Goal: Task Accomplishment & Management: Manage account settings

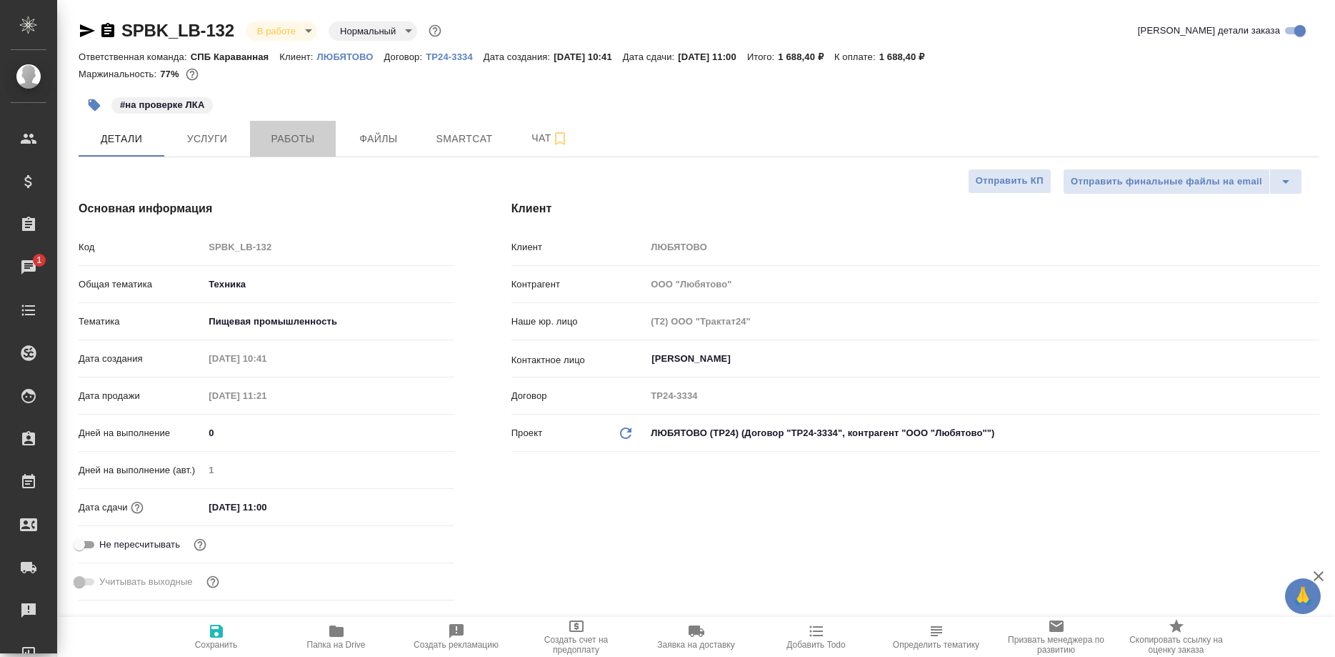
select select "RU"
click at [311, 142] on span "Работы" at bounding box center [293, 139] width 69 height 18
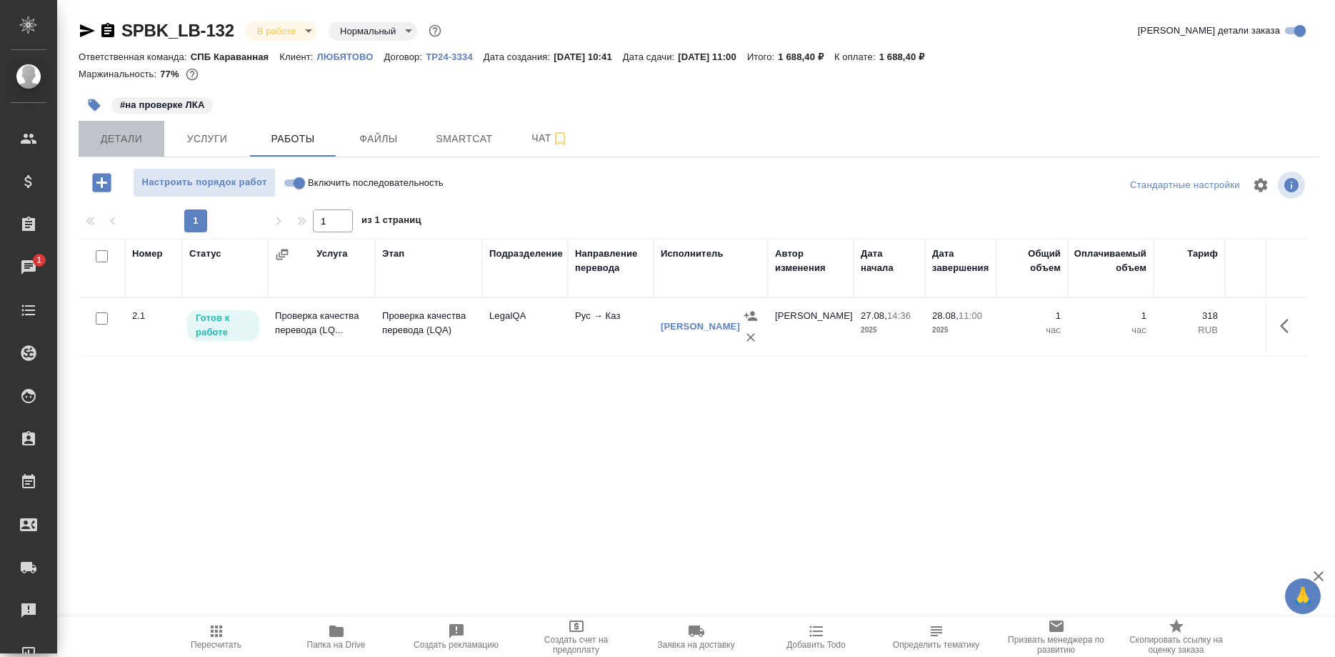
click at [134, 149] on button "Детали" at bounding box center [122, 139] width 86 height 36
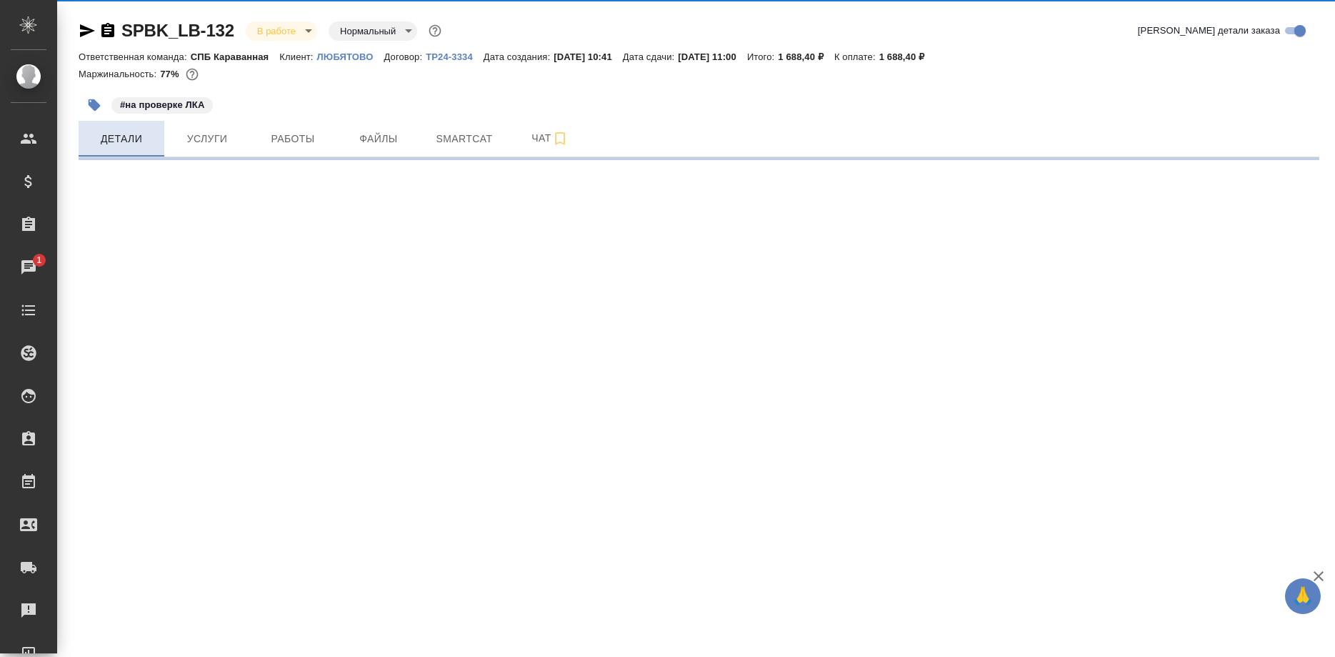
select select "RU"
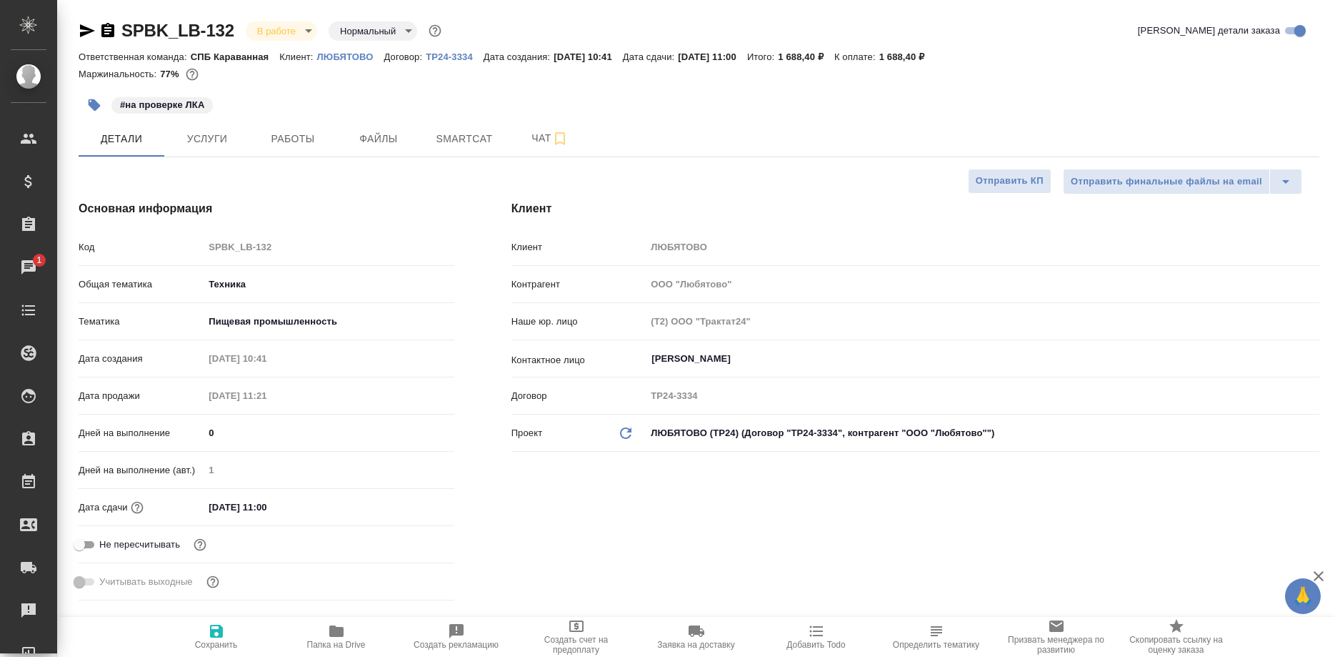
type textarea "x"
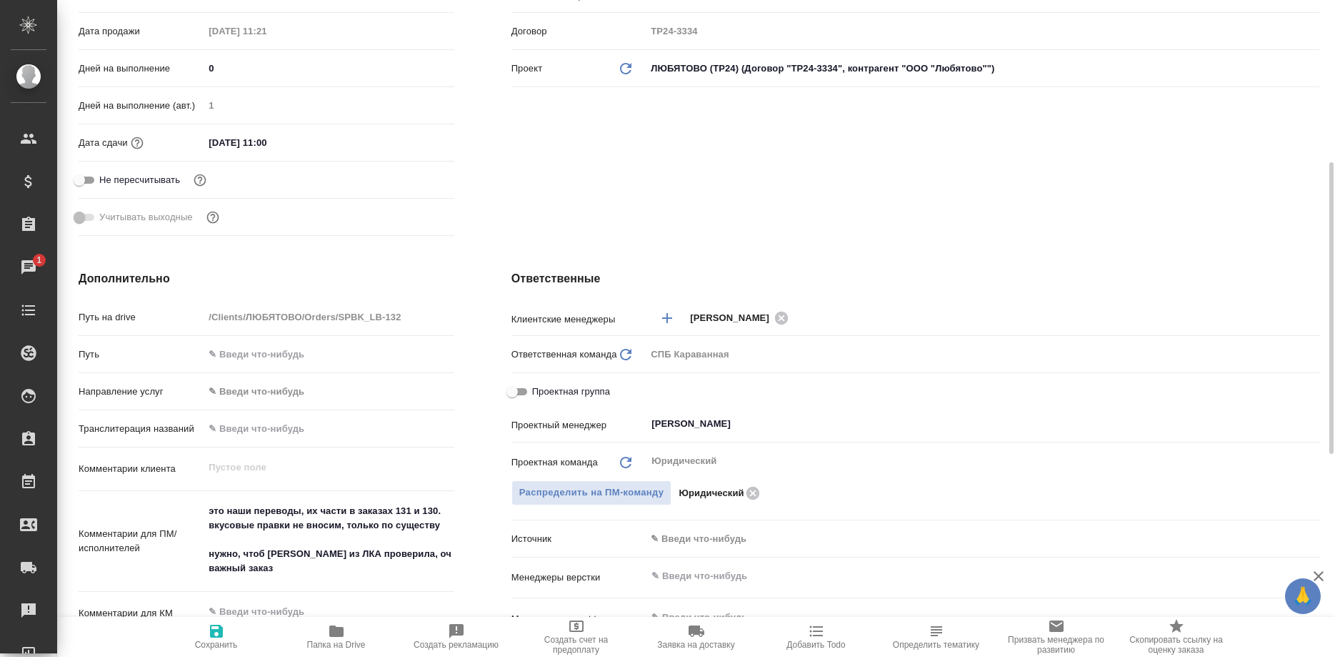
type input "Валеев Динар"
type input "Сеитов Павел"
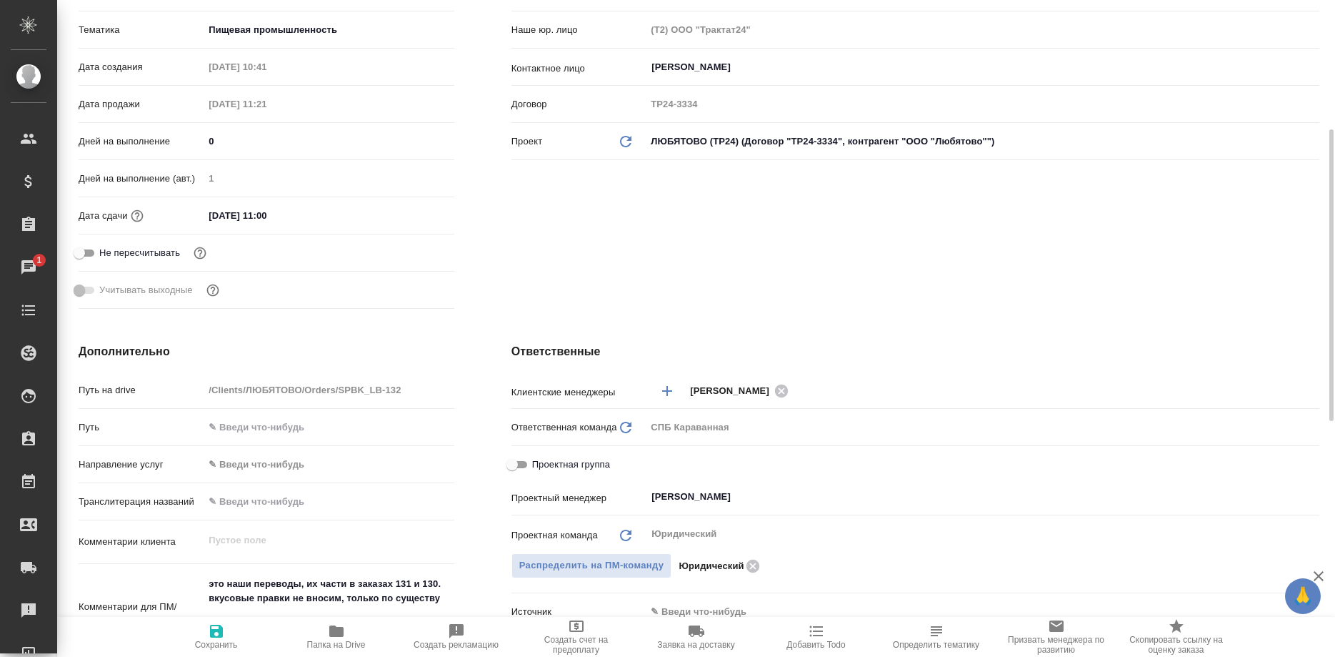
scroll to position [0, 0]
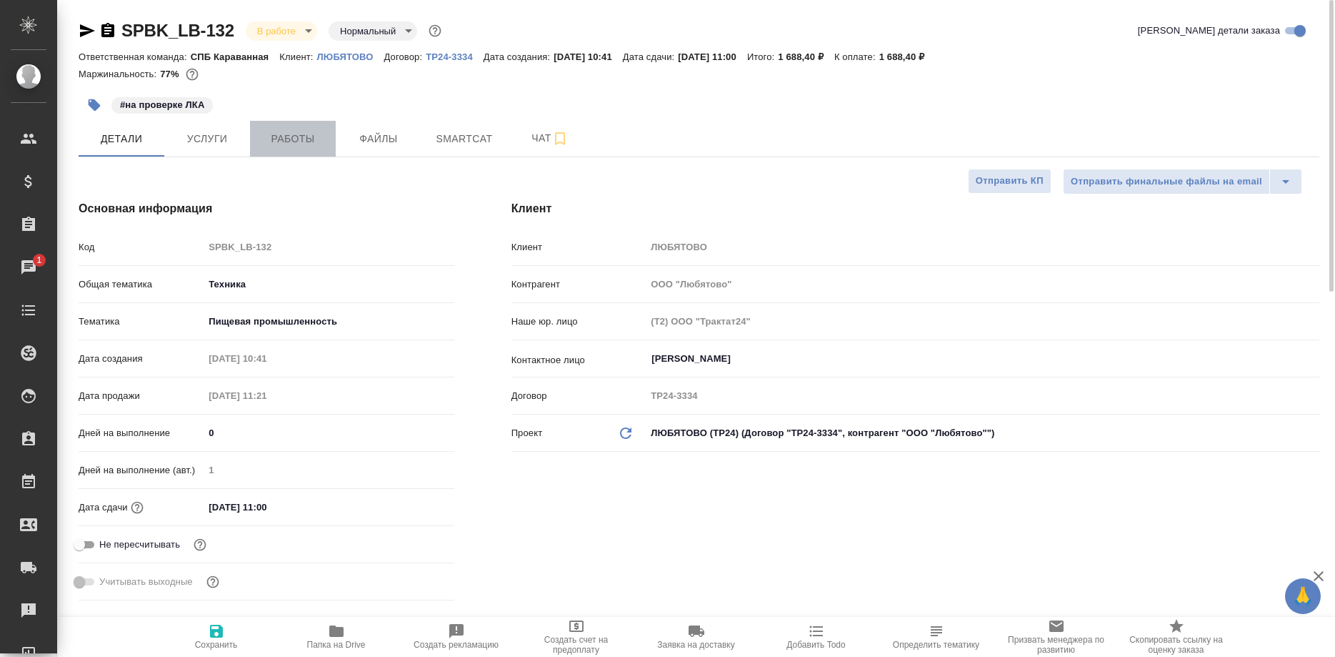
click at [286, 140] on span "Работы" at bounding box center [293, 139] width 69 height 18
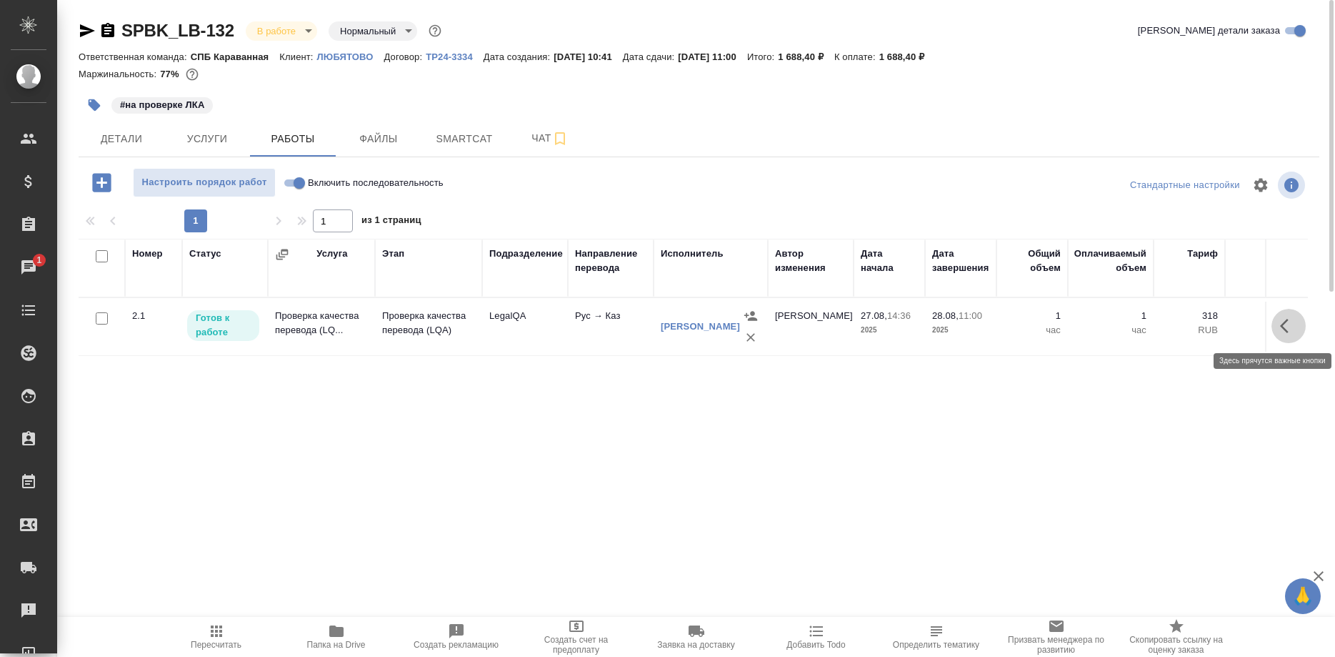
click at [1277, 329] on button "button" at bounding box center [1289, 326] width 34 height 34
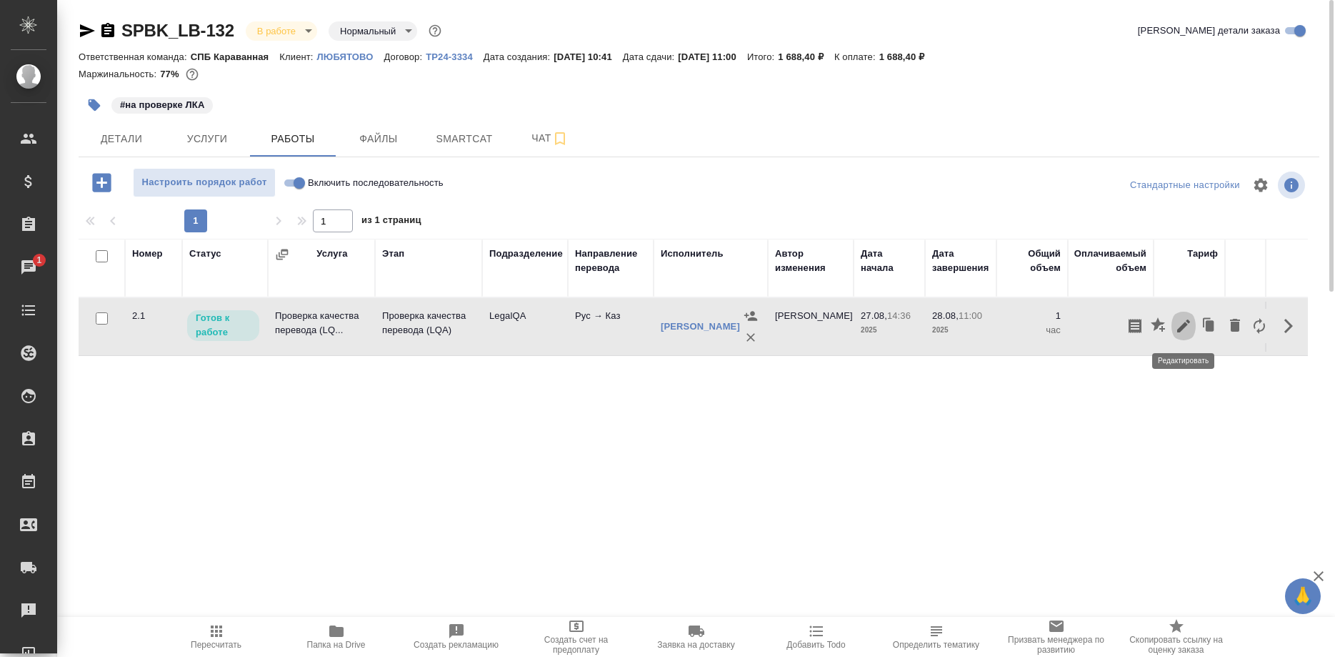
click at [1182, 324] on icon "button" at bounding box center [1183, 325] width 17 height 17
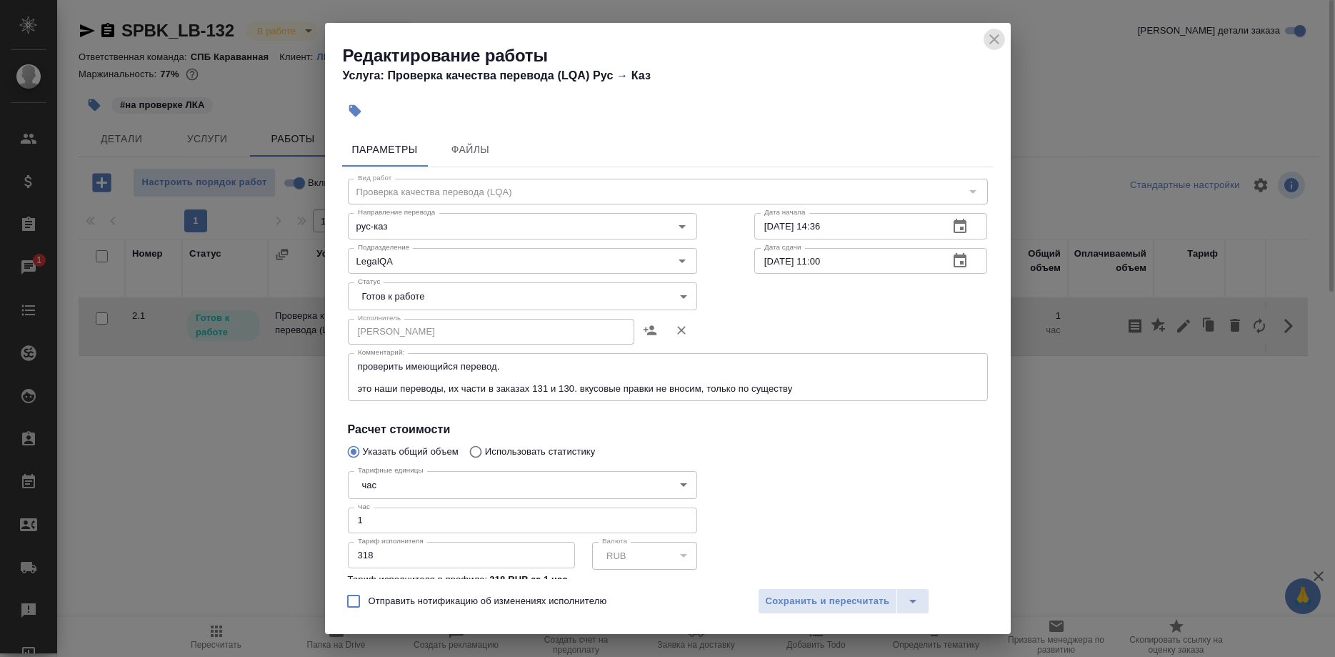
click at [986, 38] on icon "close" at bounding box center [994, 39] width 17 height 17
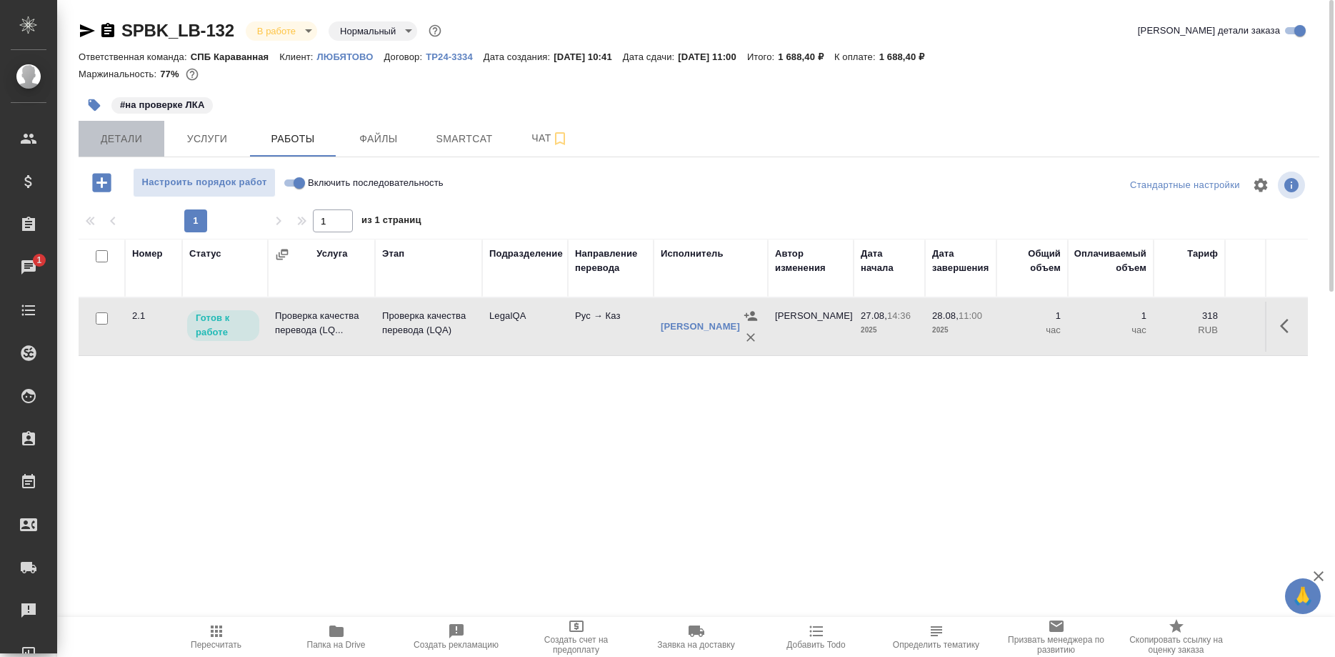
click at [115, 133] on span "Детали" at bounding box center [121, 139] width 69 height 18
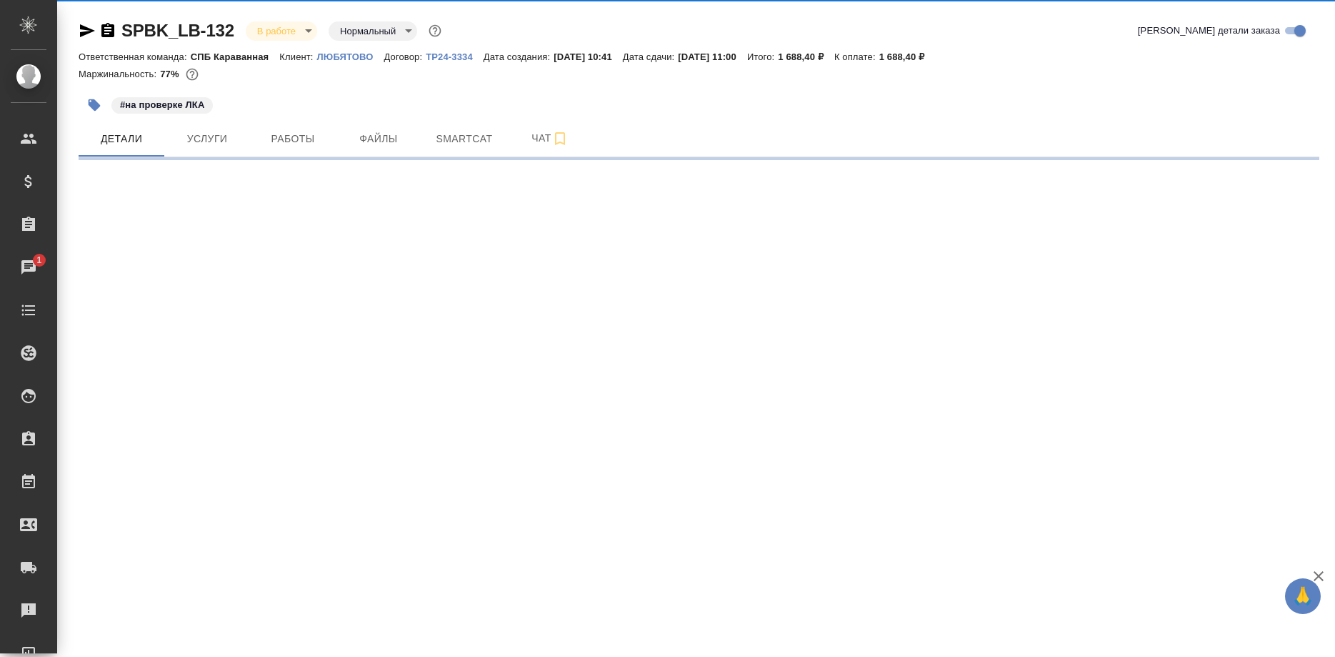
select select "RU"
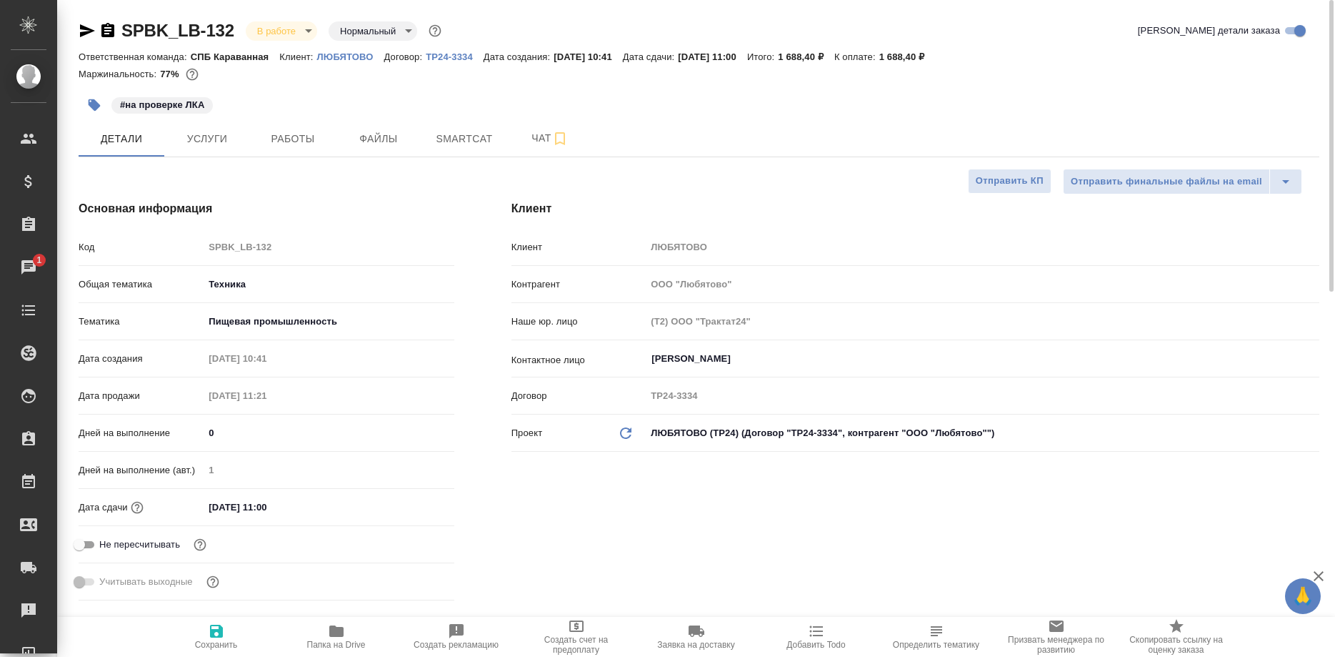
type textarea "x"
click at [222, 138] on span "Услуги" at bounding box center [207, 139] width 69 height 18
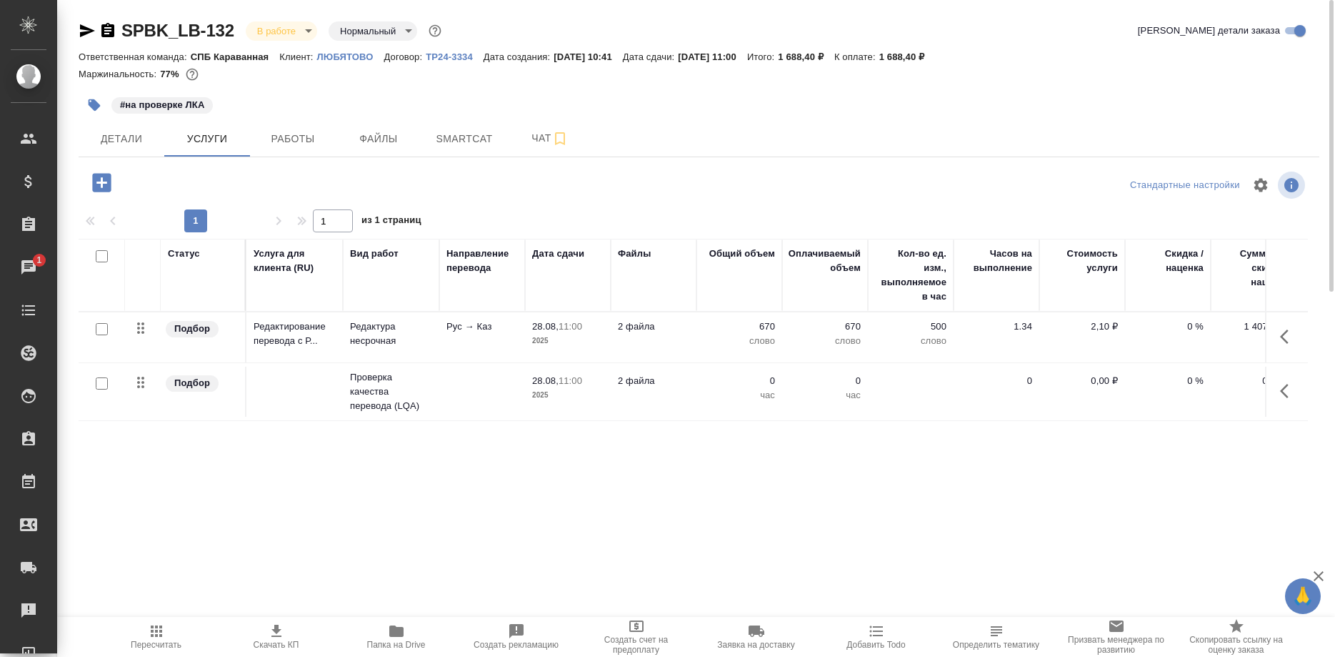
click at [392, 629] on icon "button" at bounding box center [396, 630] width 14 height 11
click at [336, 52] on p "ЛЮБЯТОВО" at bounding box center [350, 56] width 67 height 11
click at [124, 130] on button "Детали" at bounding box center [122, 139] width 86 height 36
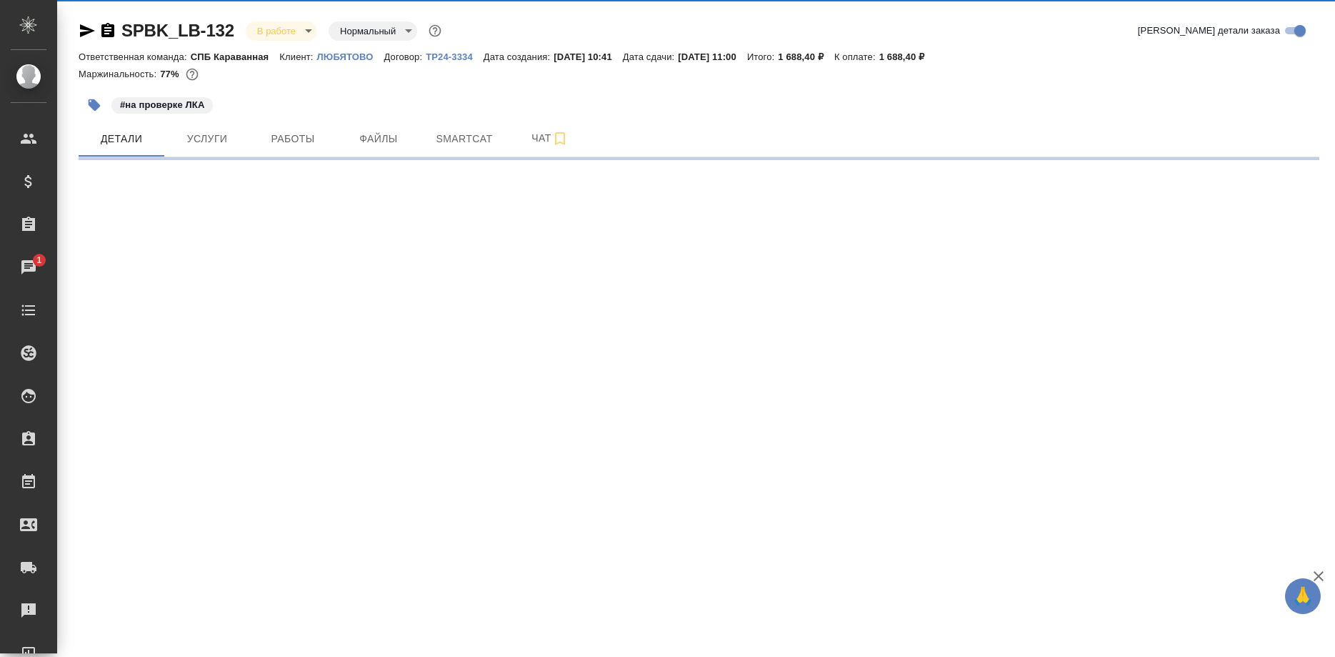
select select "RU"
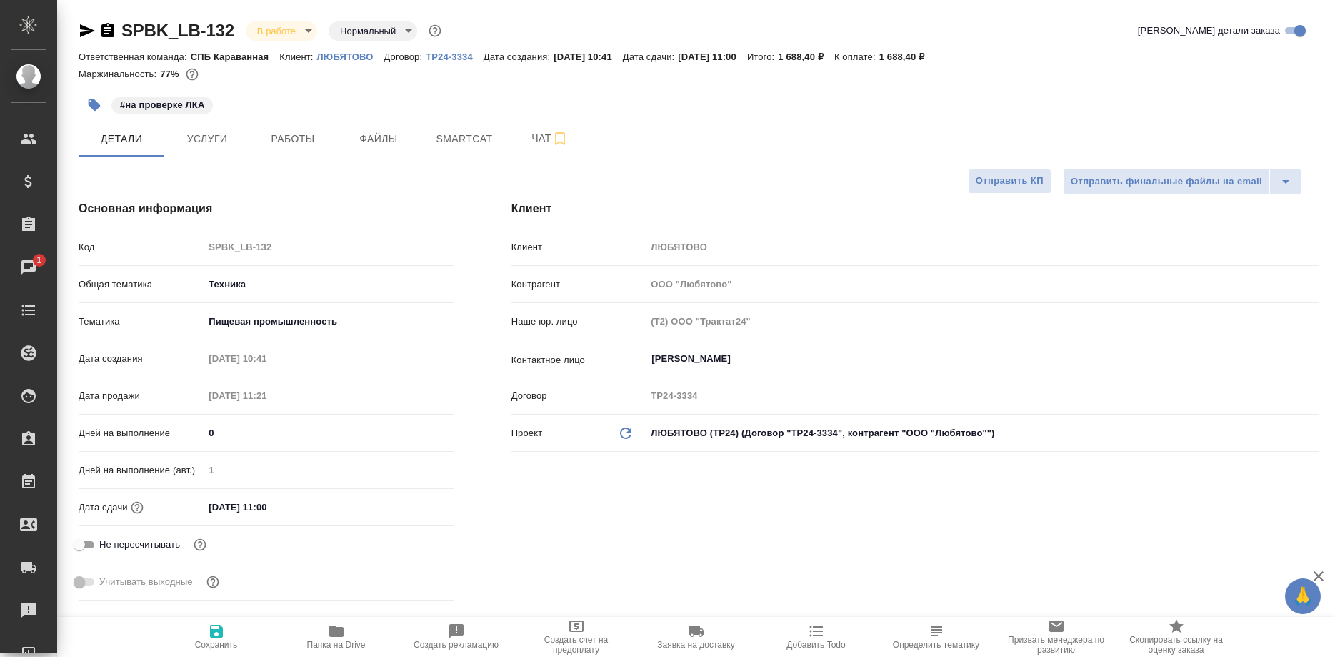
type textarea "x"
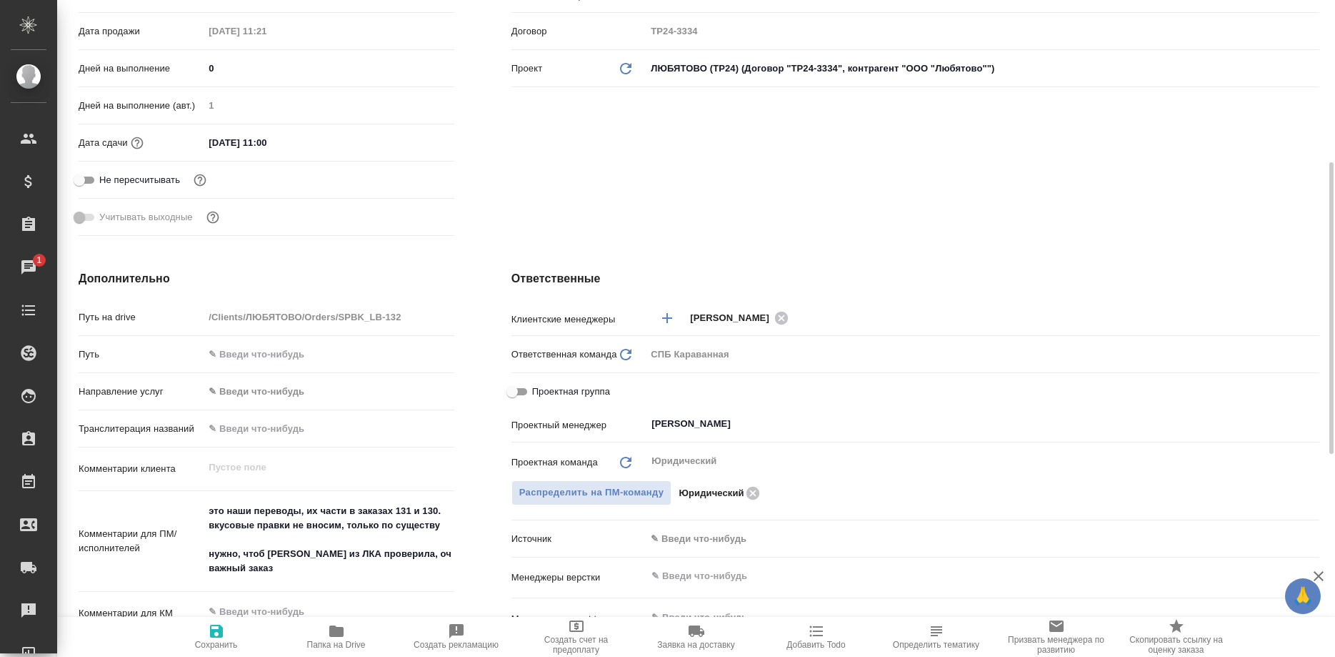
type textarea "x"
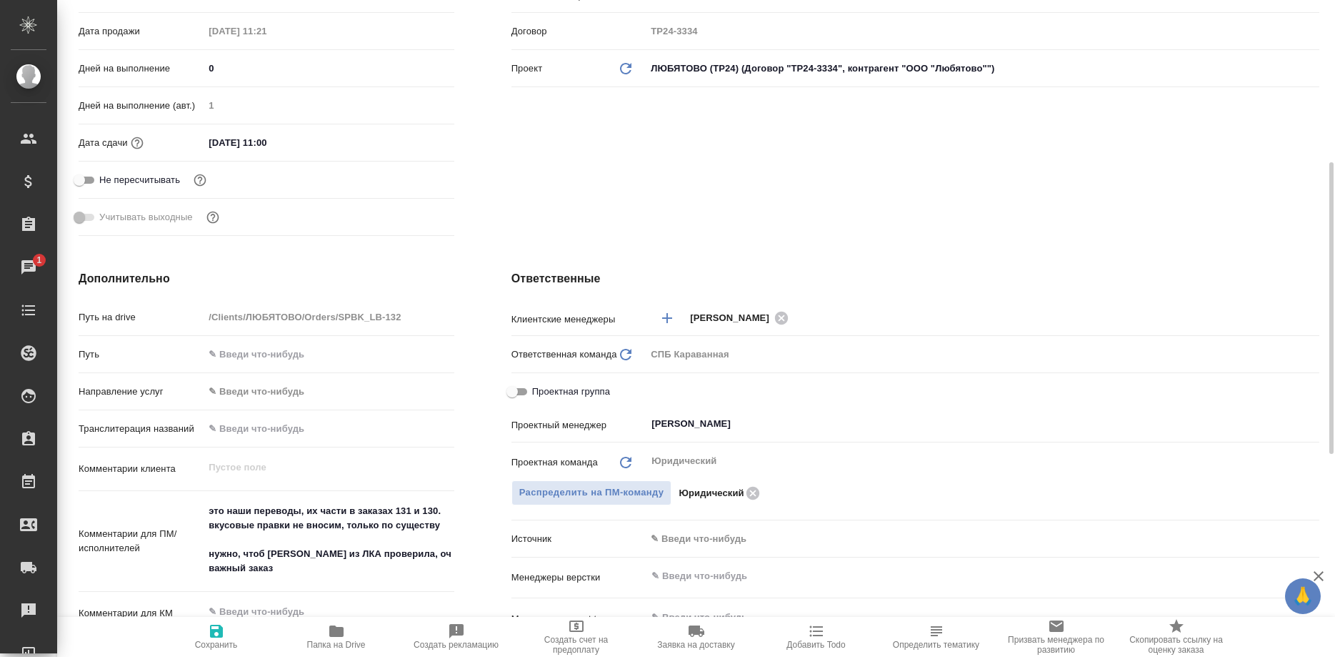
type textarea "x"
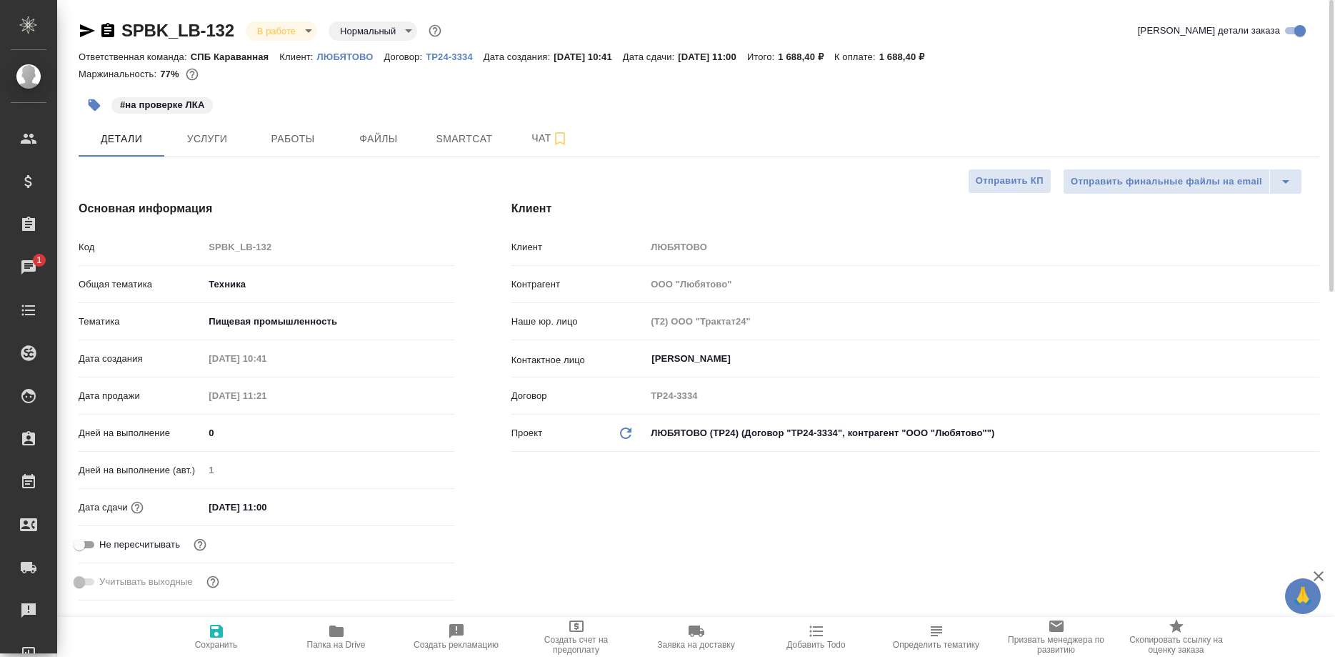
click at [310, 103] on div "#на проверке ЛКА" at bounding box center [492, 104] width 827 height 31
click at [308, 133] on span "Работы" at bounding box center [293, 139] width 69 height 18
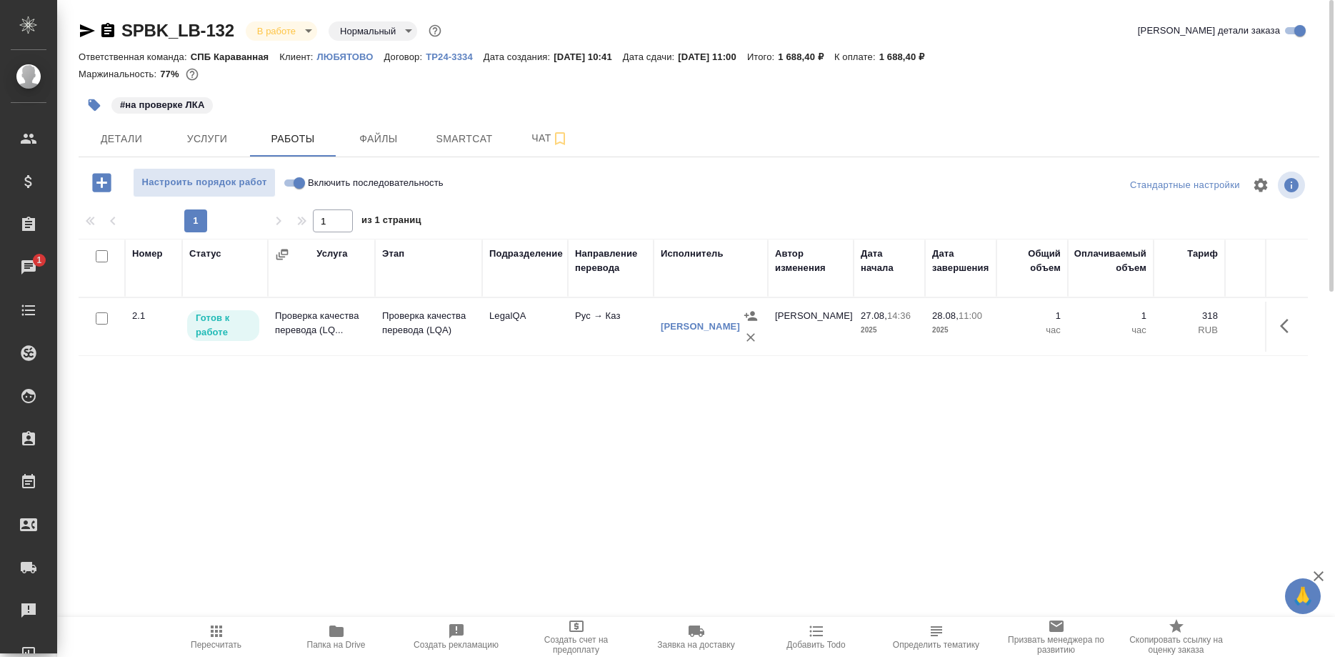
drag, startPoint x: 1278, startPoint y: 326, endPoint x: 1112, endPoint y: 444, distance: 203.4
click at [1112, 444] on div "Номер Статус Услуга Этап Подразделение Направление перевода Исполнитель Автор и…" at bounding box center [694, 399] width 1230 height 321
click at [230, 632] on span "Пересчитать" at bounding box center [216, 635] width 103 height 27
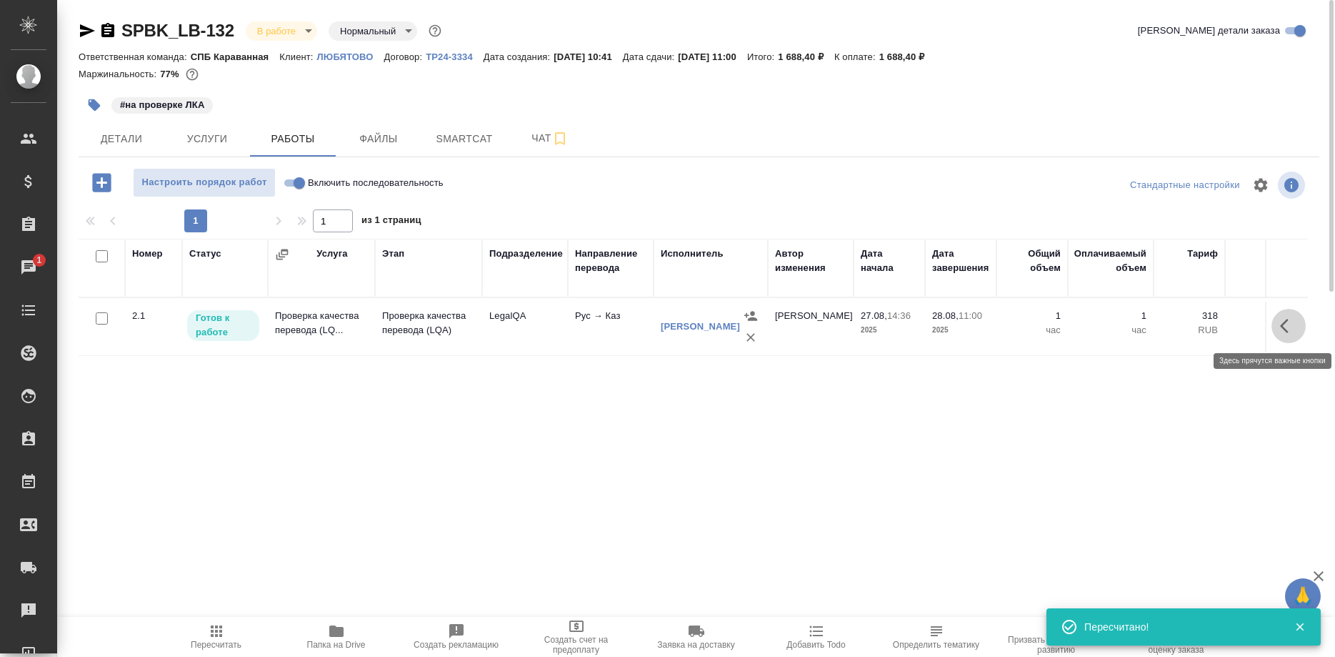
click at [1286, 324] on icon "button" at bounding box center [1288, 325] width 17 height 17
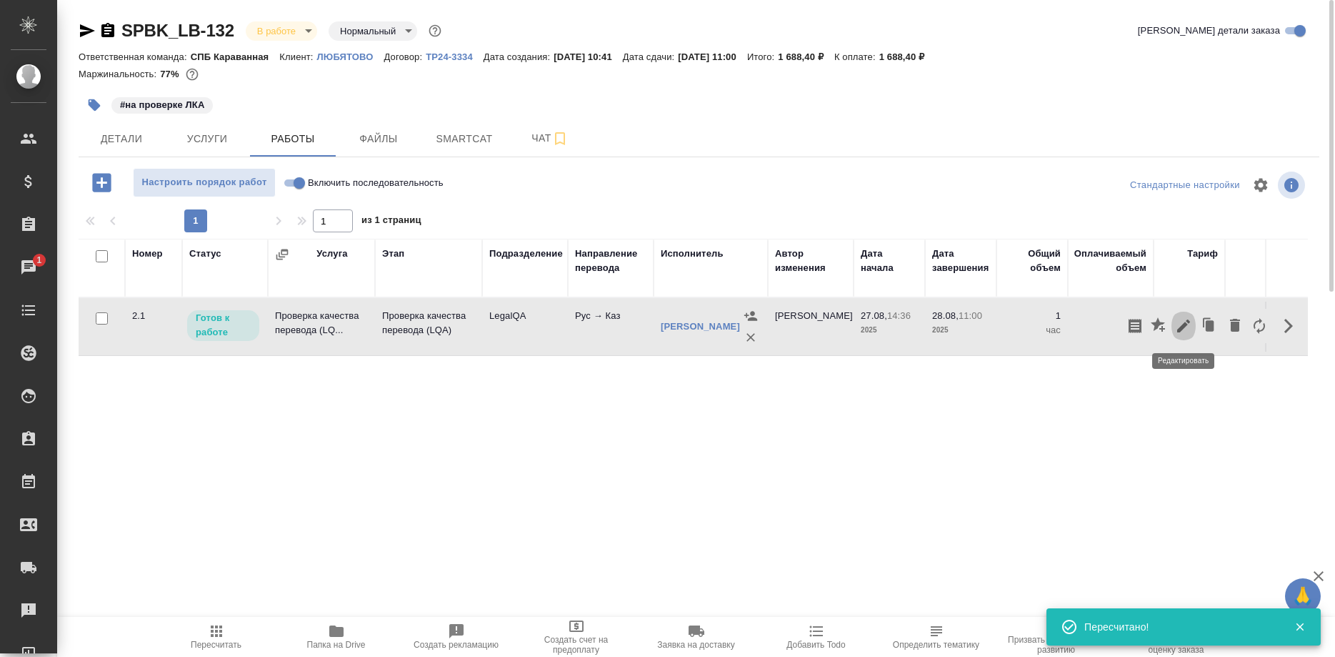
click at [1185, 331] on icon "button" at bounding box center [1183, 325] width 17 height 17
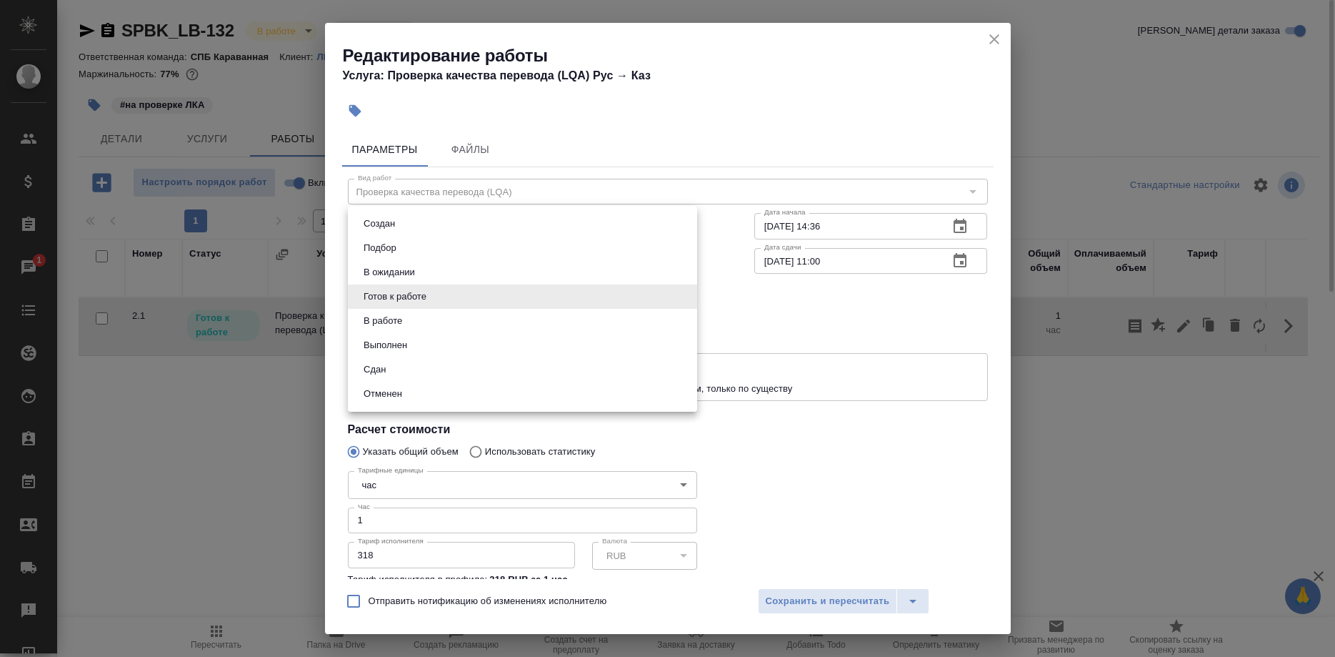
click at [483, 299] on body "🙏 .cls-1 fill:#fff; AWATERA Shirina Sabina Клиенты Спецификации Заказы 1 Чаты T…" at bounding box center [667, 328] width 1335 height 657
click at [370, 369] on button "Сдан" at bounding box center [374, 369] width 31 height 16
type input "closed"
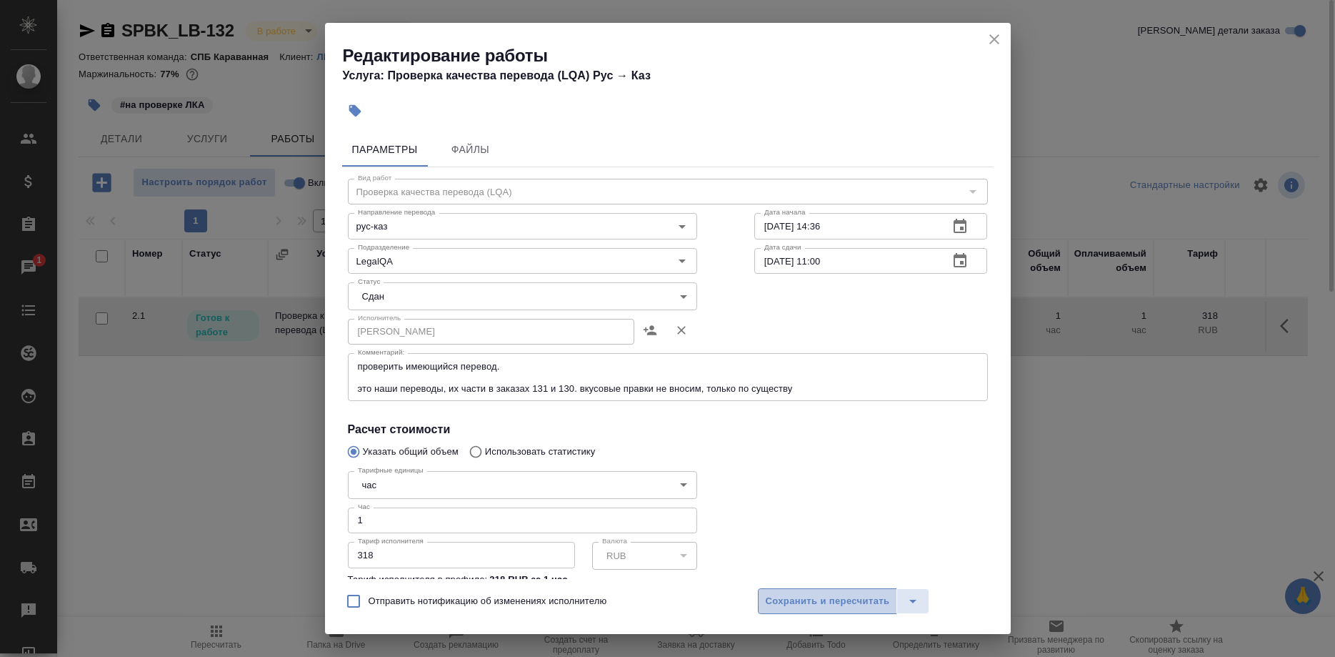
click at [767, 603] on span "Сохранить и пересчитать" at bounding box center [828, 601] width 124 height 16
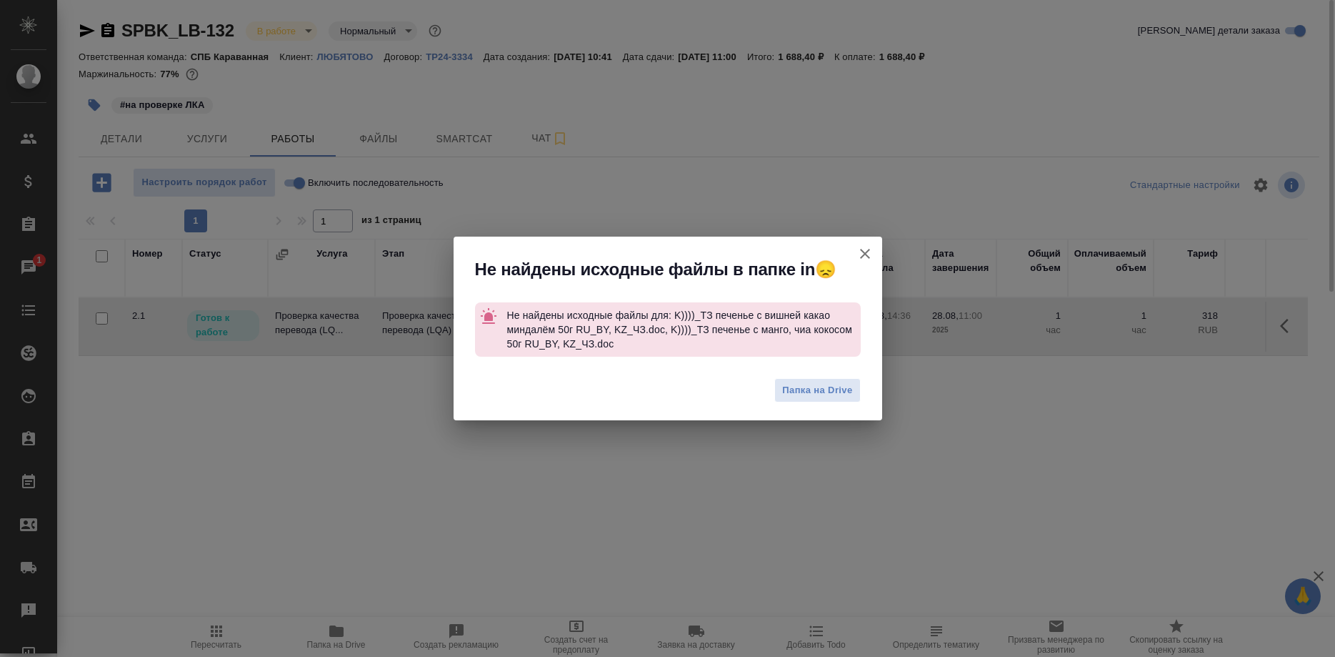
click at [856, 251] on button "Группировать работы по услугам" at bounding box center [865, 253] width 34 height 34
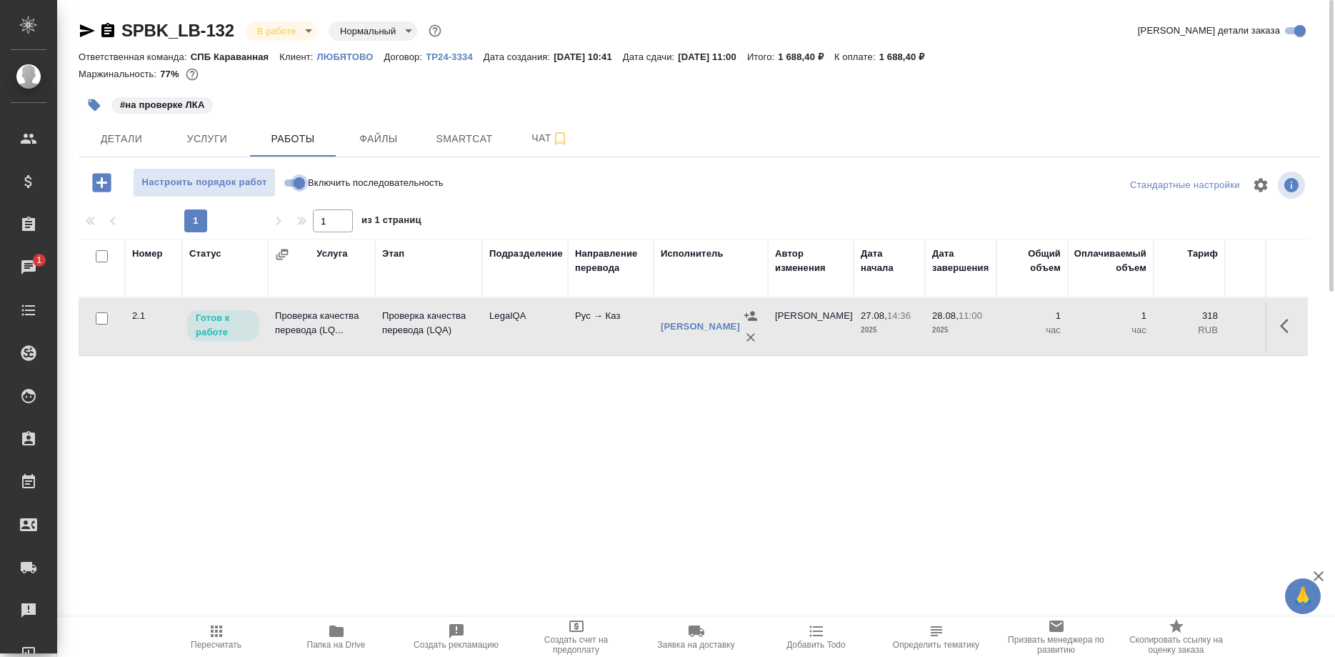
click at [292, 185] on input "Включить последовательность" at bounding box center [299, 182] width 51 height 17
checkbox input "true"
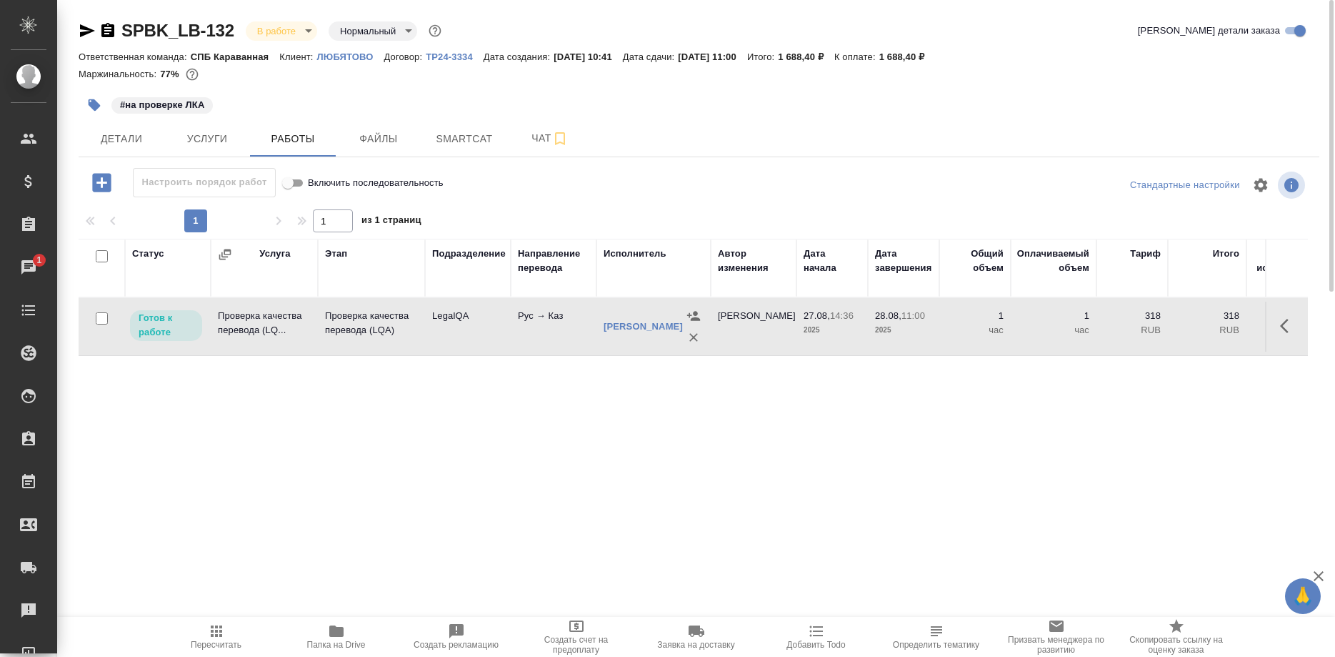
click at [1280, 325] on button "button" at bounding box center [1289, 326] width 34 height 34
click at [1179, 326] on icon "button" at bounding box center [1183, 325] width 17 height 17
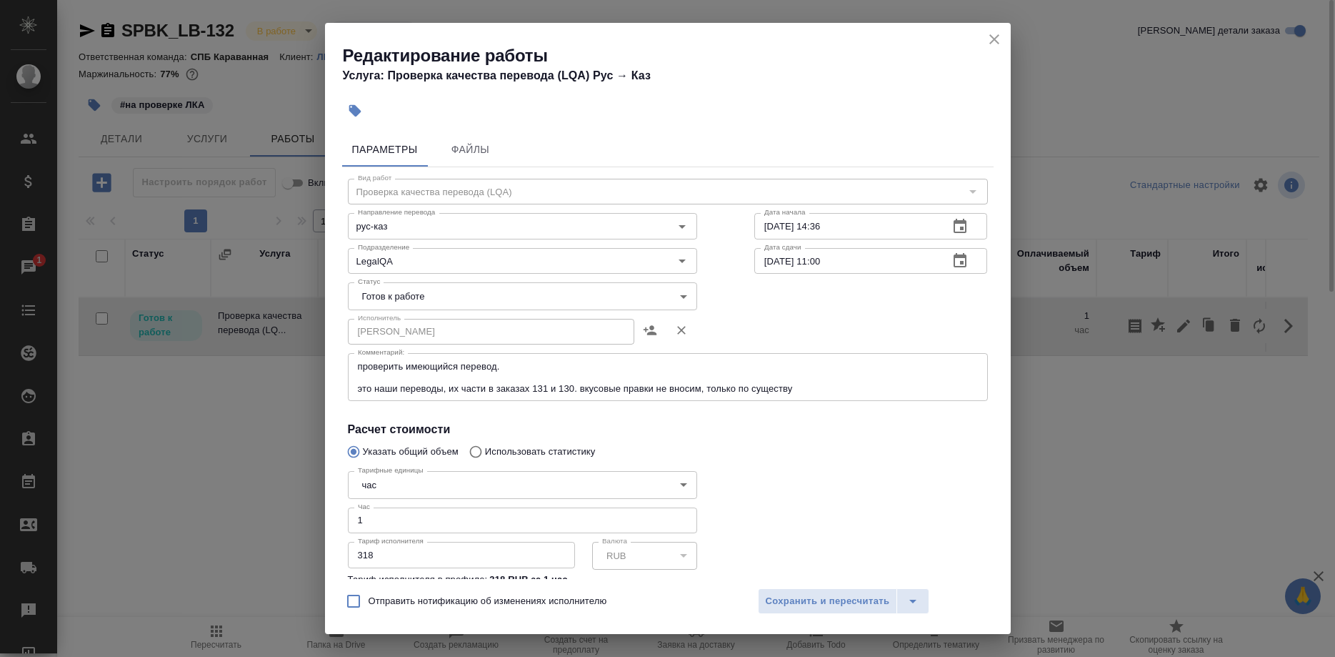
click at [549, 296] on body "🙏 .cls-1 fill:#fff; AWATERA Shirina Sabina Клиенты Спецификации Заказы 1 Чаты T…" at bounding box center [667, 328] width 1335 height 657
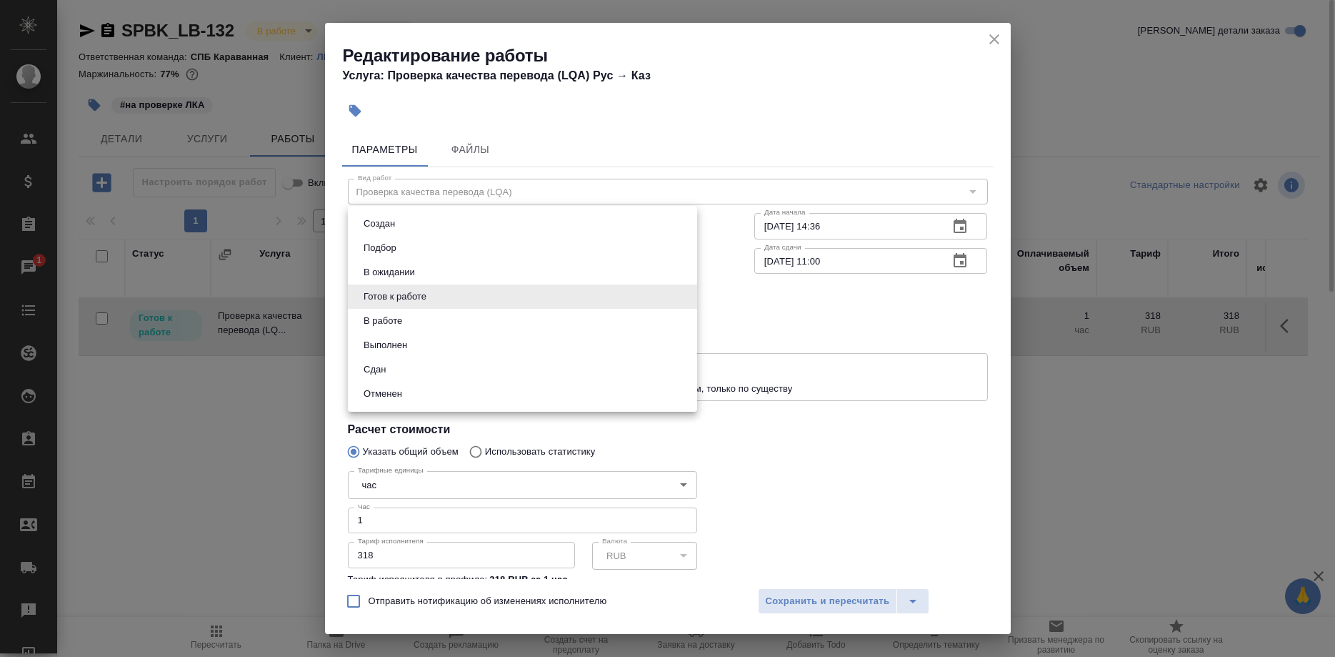
click at [381, 367] on button "Сдан" at bounding box center [374, 369] width 31 height 16
type input "closed"
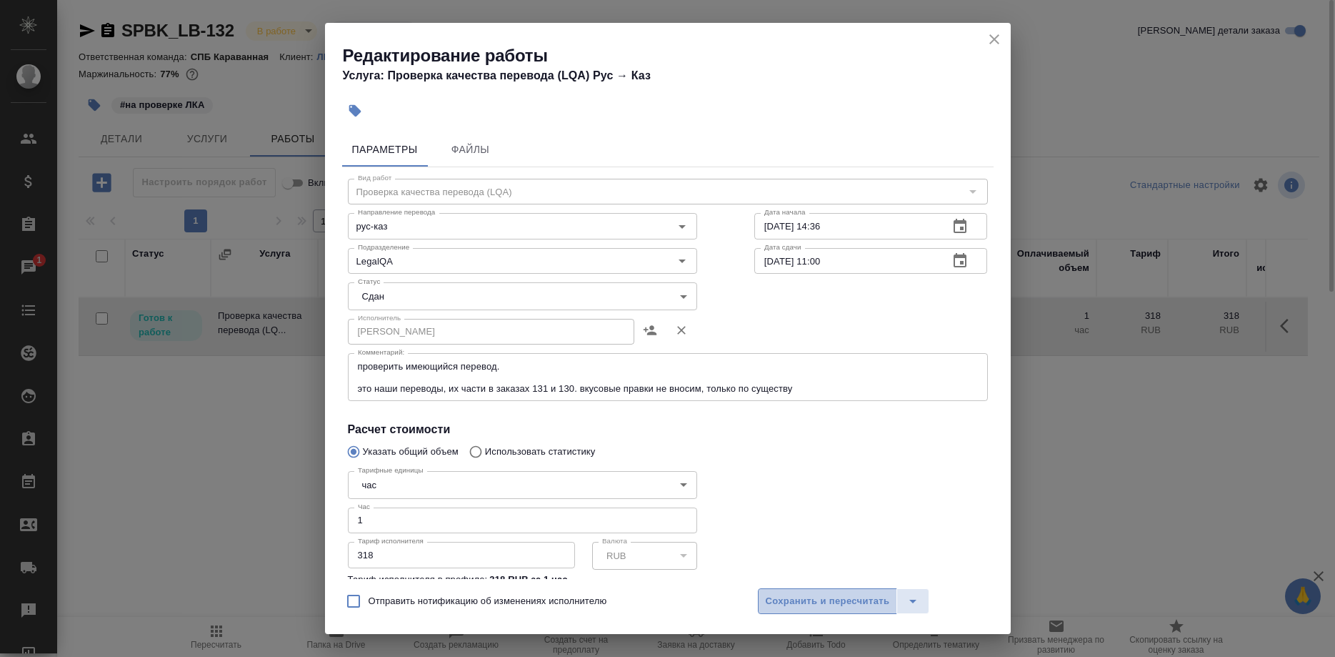
drag, startPoint x: 783, startPoint y: 593, endPoint x: 809, endPoint y: 595, distance: 26.5
click at [784, 594] on span "Сохранить и пересчитать" at bounding box center [828, 601] width 124 height 16
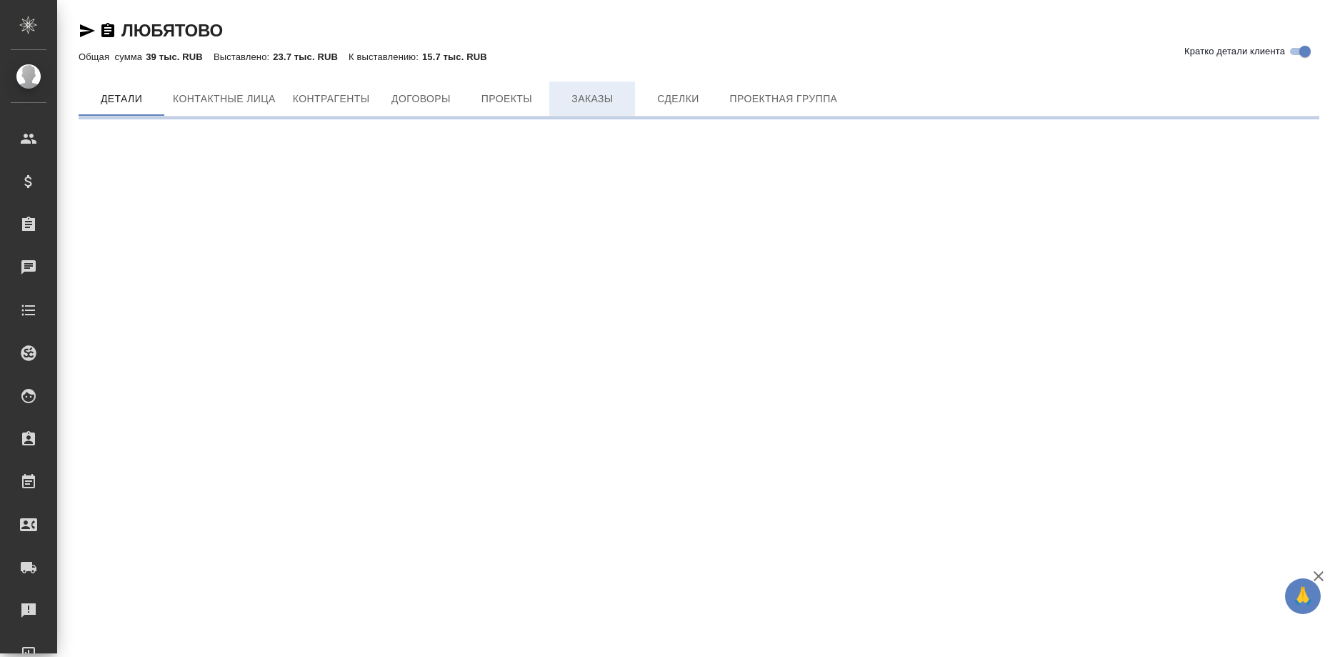
click at [581, 106] on span "Заказы" at bounding box center [592, 99] width 69 height 18
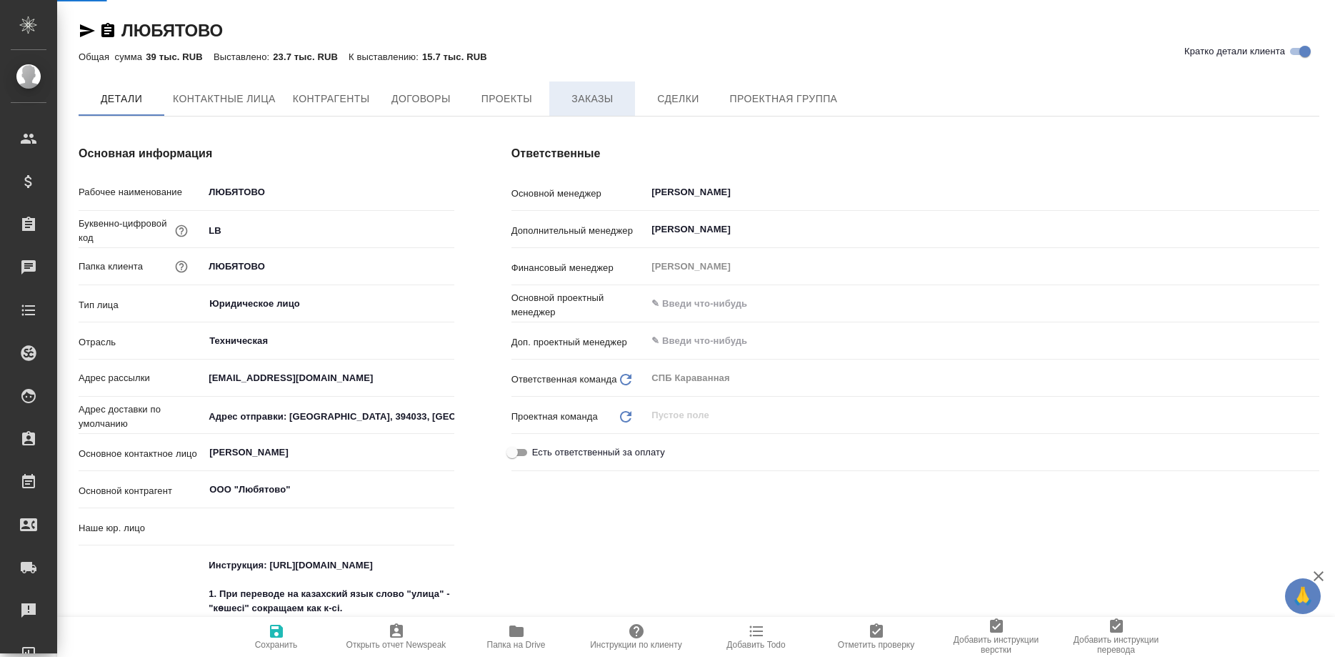
type textarea "x"
type input "(T24) Общество с ограниченной ответственностью «Трактат24»"
type textarea "x"
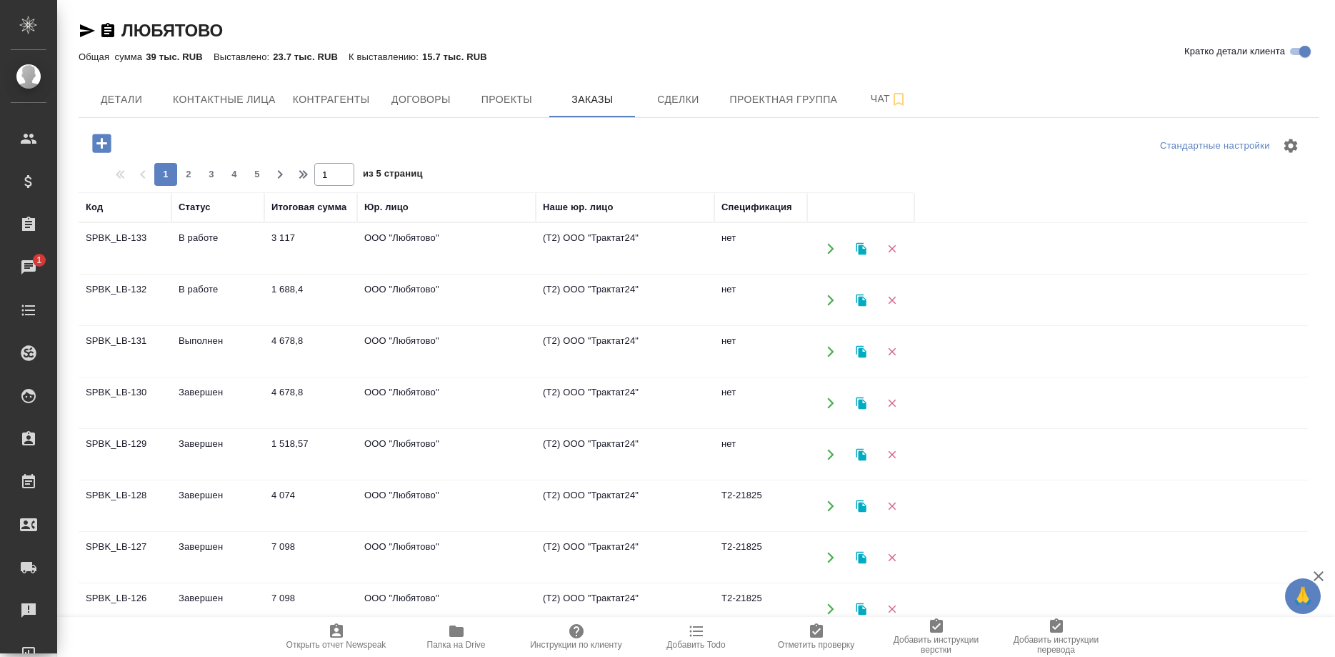
click at [129, 337] on td "SPBK_LB-131" at bounding box center [125, 351] width 93 height 50
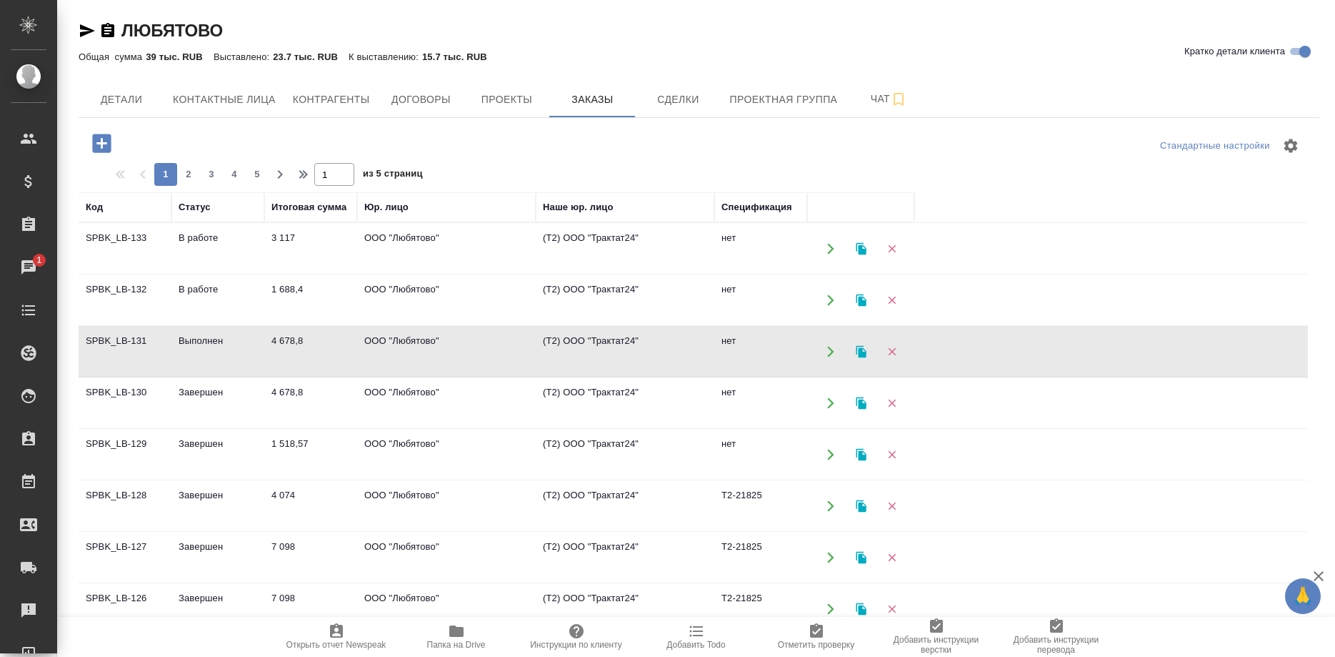
click at [129, 337] on td "SPBK_LB-131" at bounding box center [125, 351] width 93 height 50
click at [131, 389] on td "SPBK_LB-130" at bounding box center [125, 403] width 93 height 50
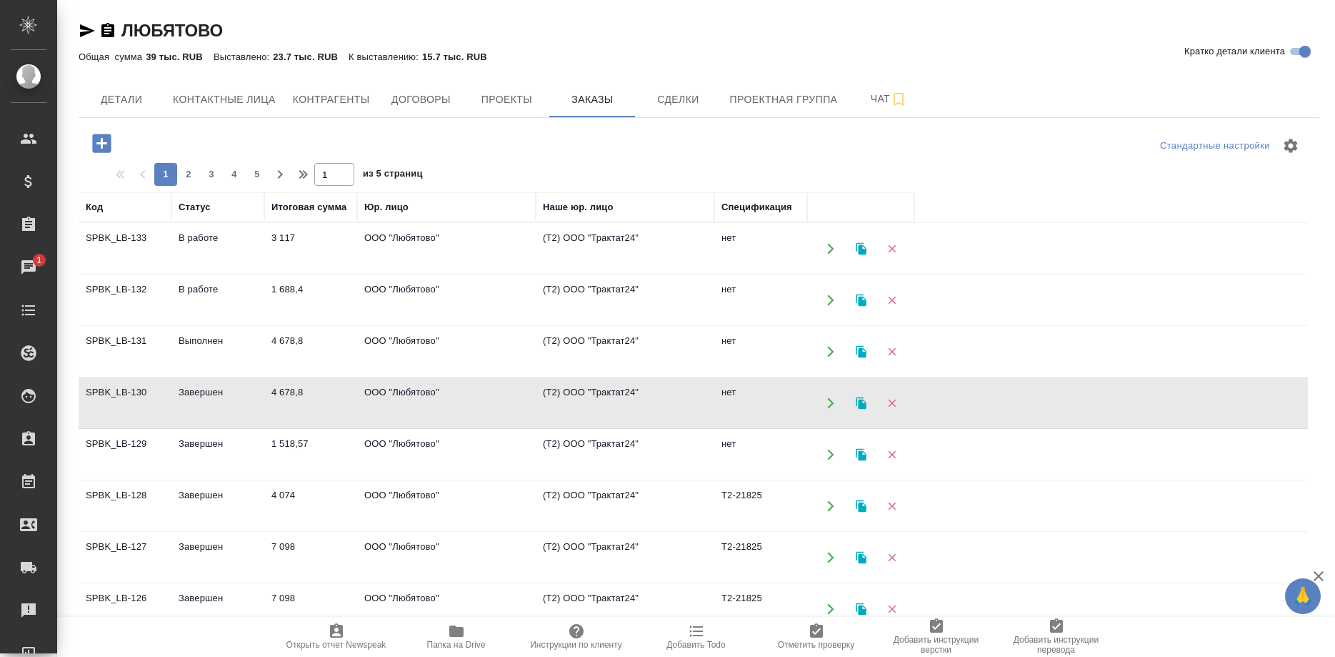
click at [131, 389] on td "SPBK_LB-130" at bounding box center [125, 403] width 93 height 50
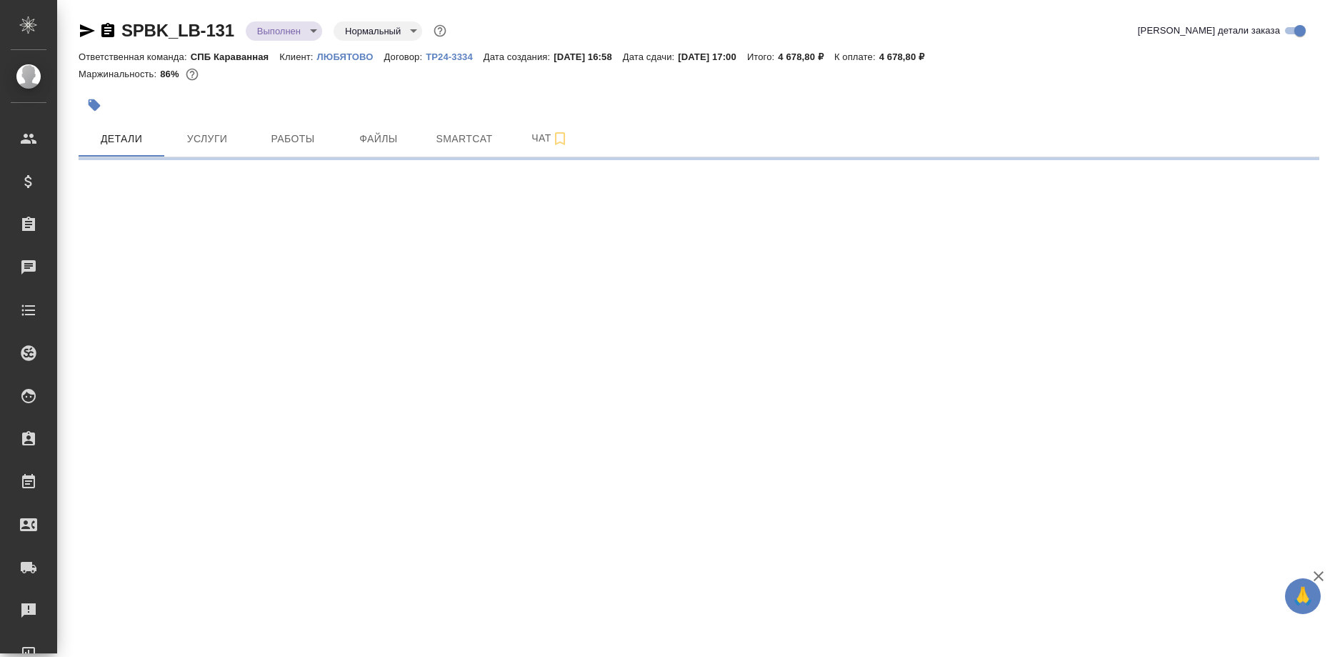
select select "RU"
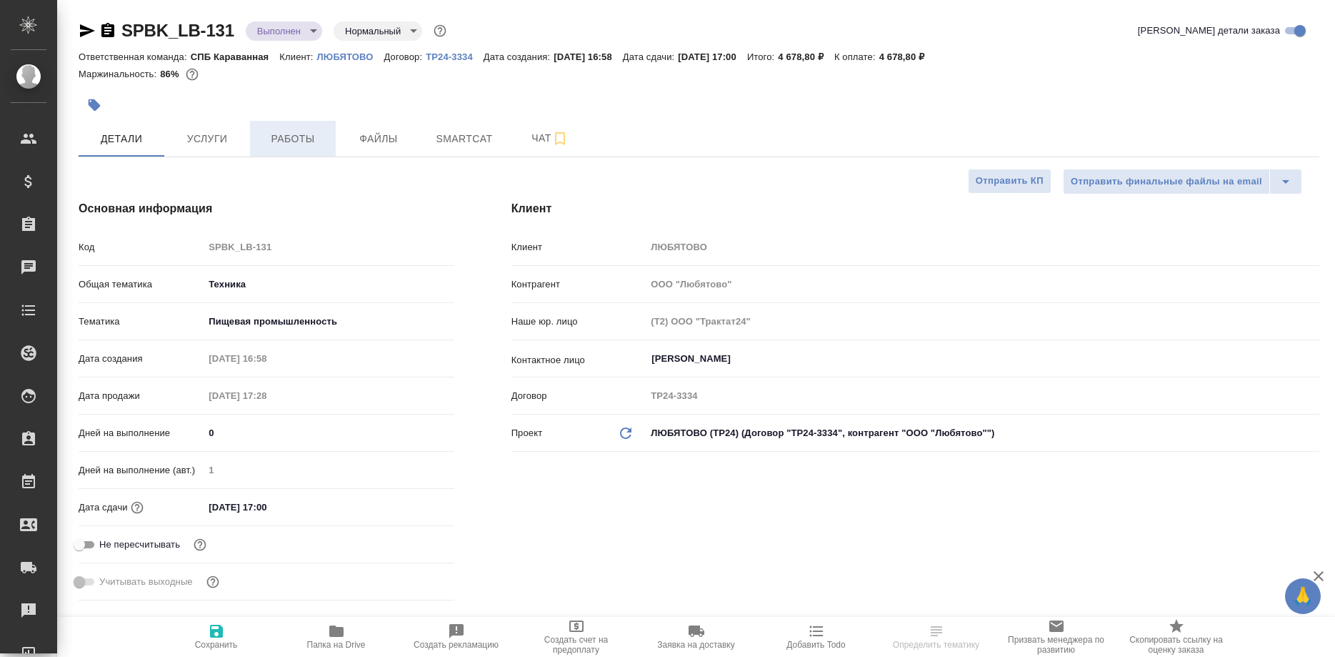
type textarea "x"
click at [294, 141] on span "Работы" at bounding box center [293, 139] width 69 height 18
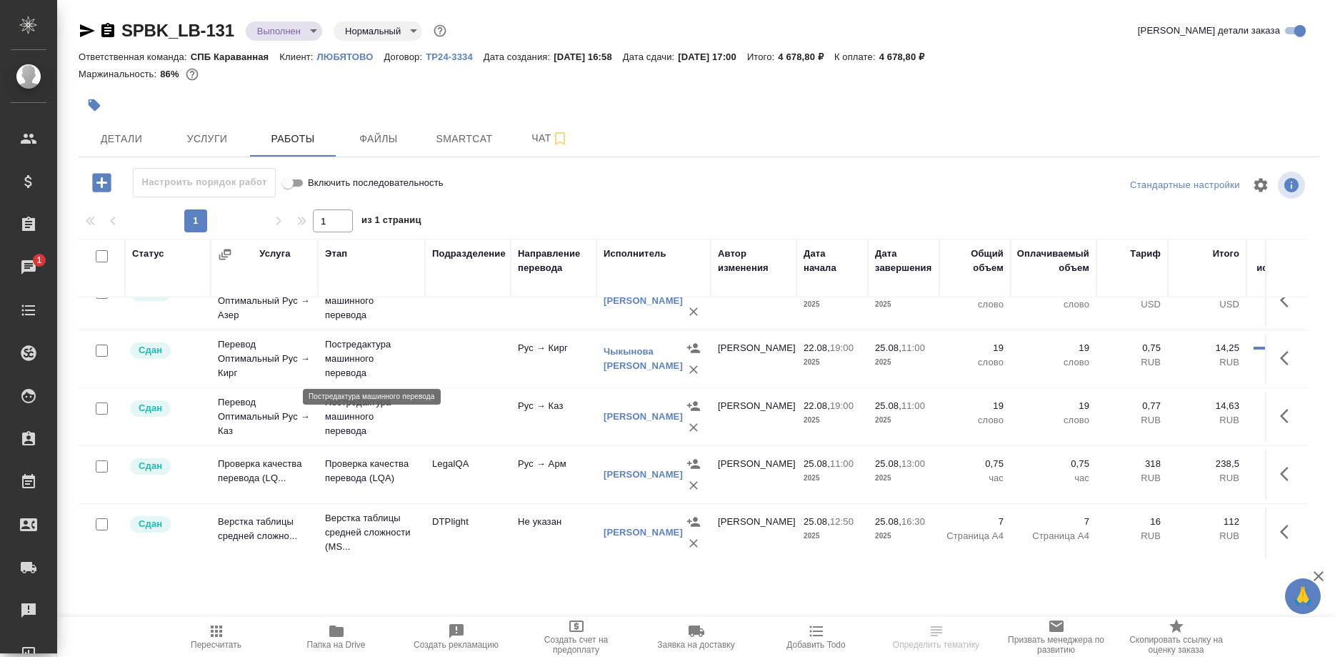
scroll to position [259, 0]
click at [469, 141] on span "Smartcat" at bounding box center [464, 139] width 69 height 18
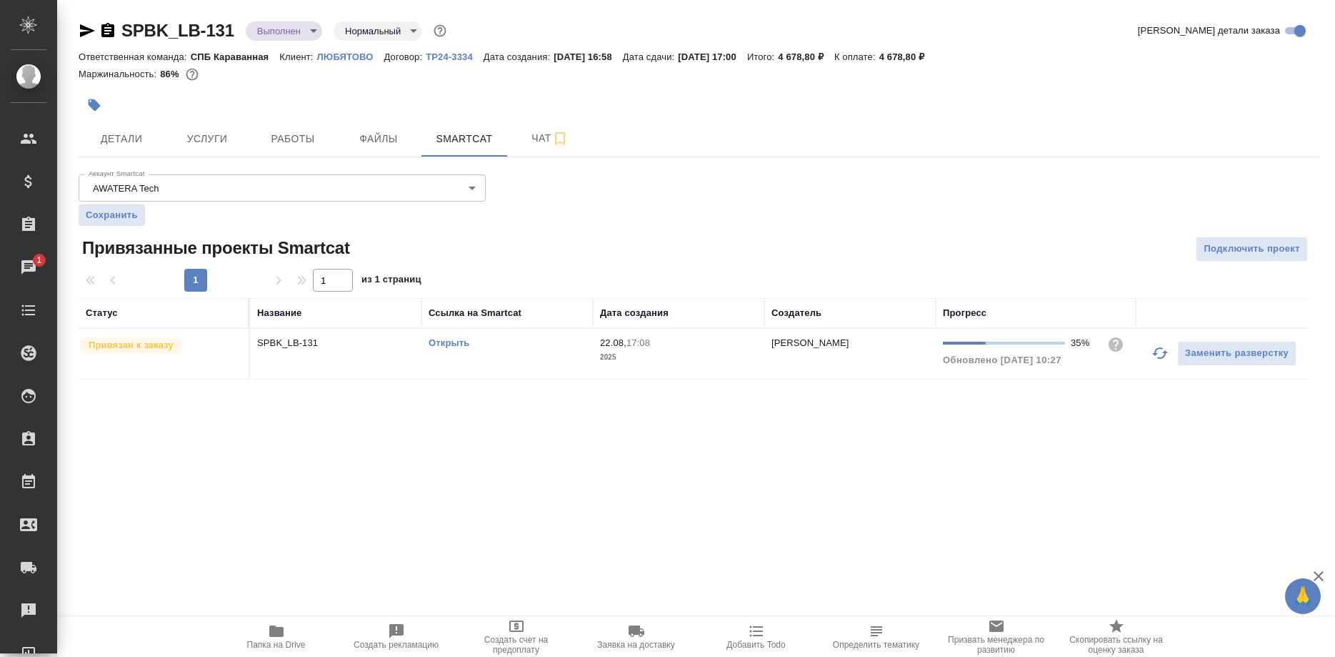
click at [447, 344] on link "Открыть" at bounding box center [449, 342] width 41 height 11
click at [270, 129] on button "Работы" at bounding box center [293, 139] width 86 height 36
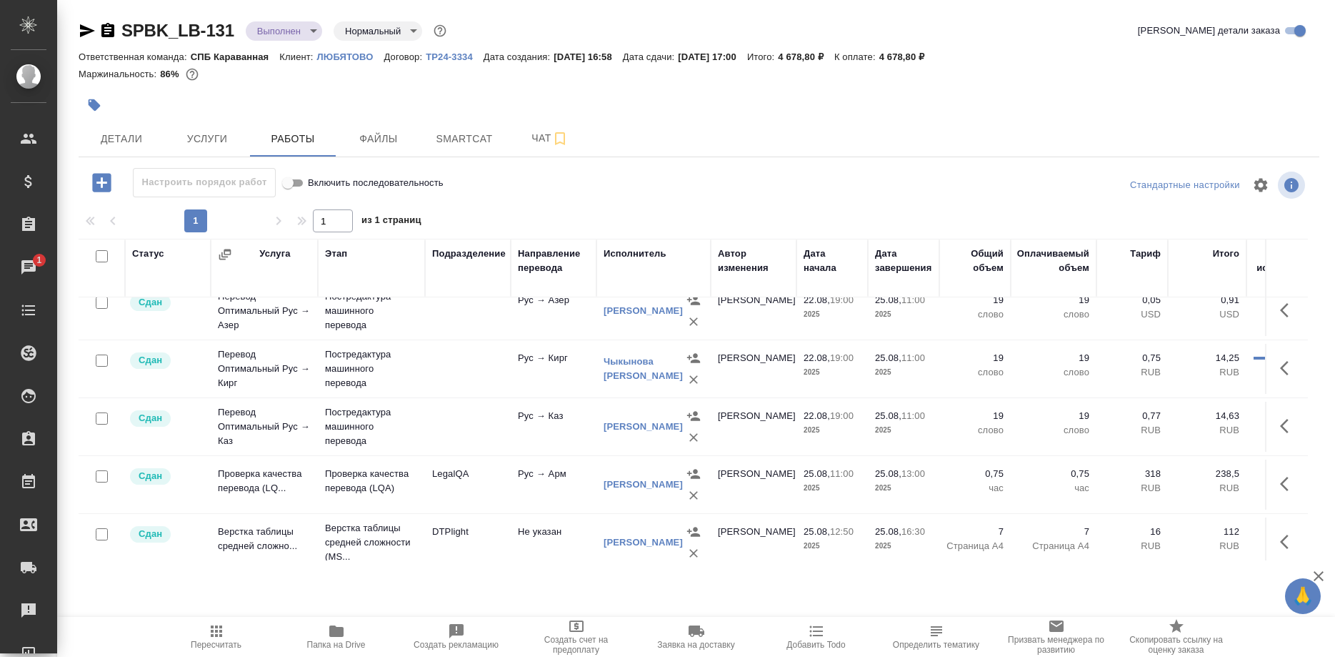
scroll to position [259, 0]
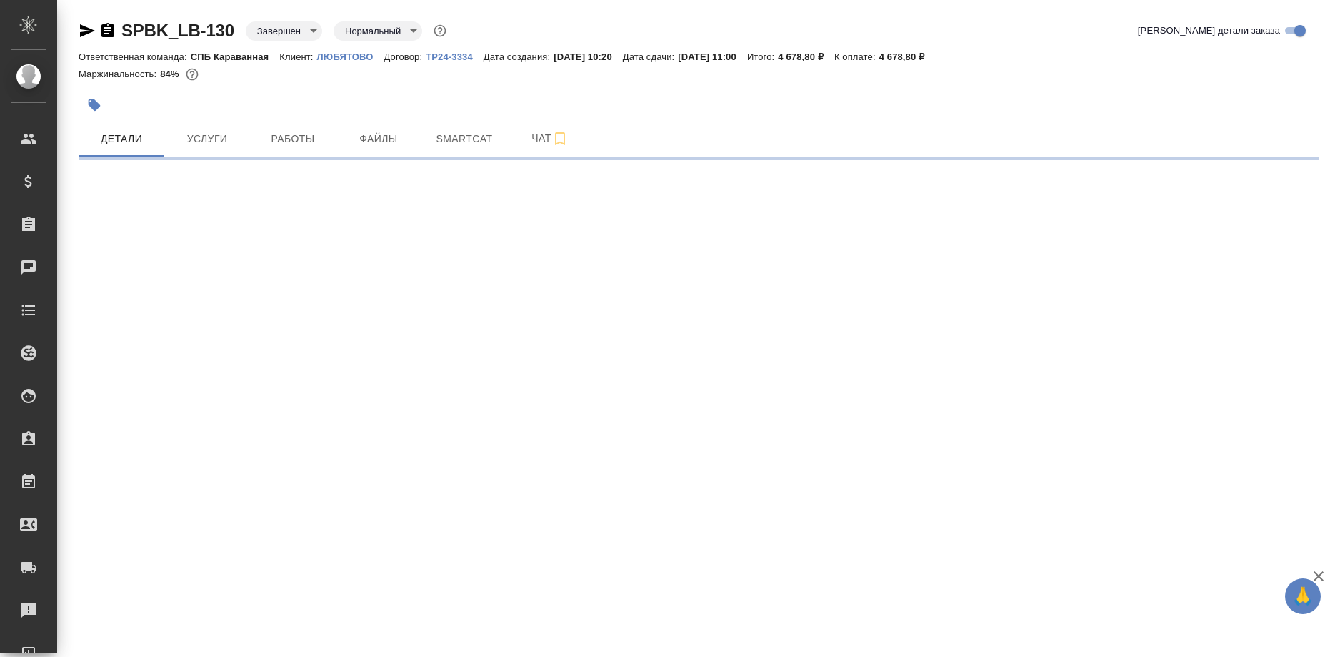
select select "RU"
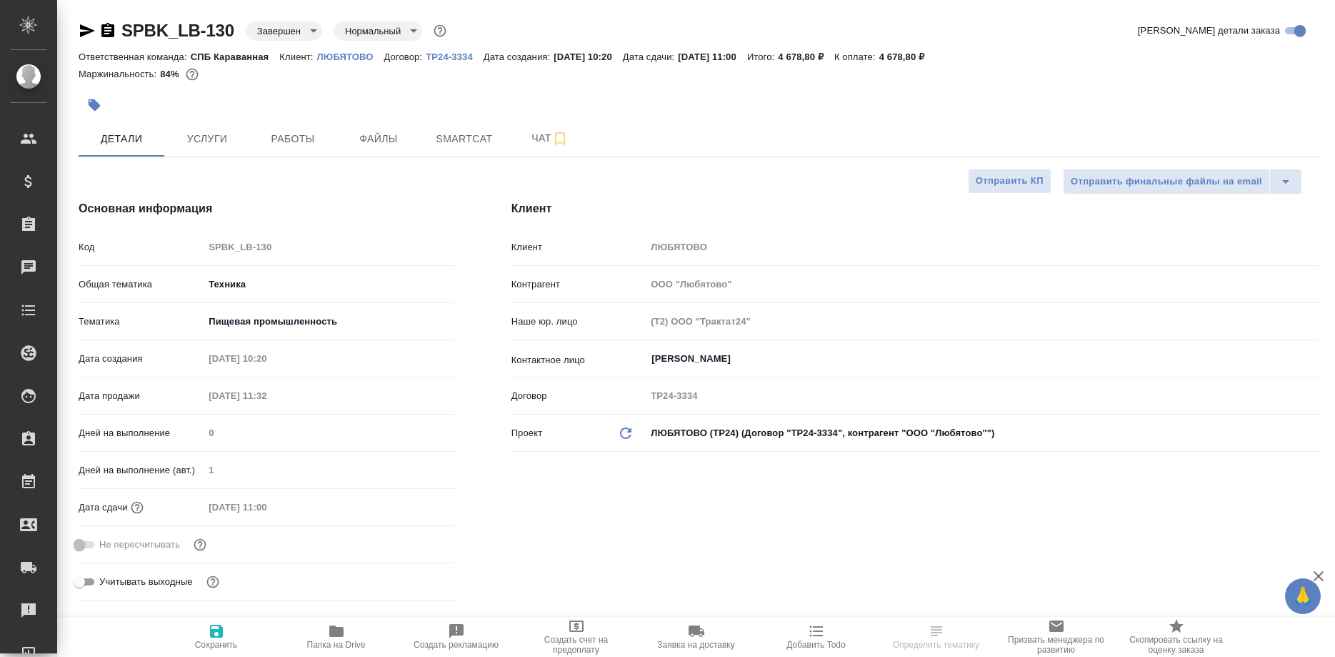
type textarea "x"
click at [300, 137] on span "Работы" at bounding box center [293, 139] width 69 height 18
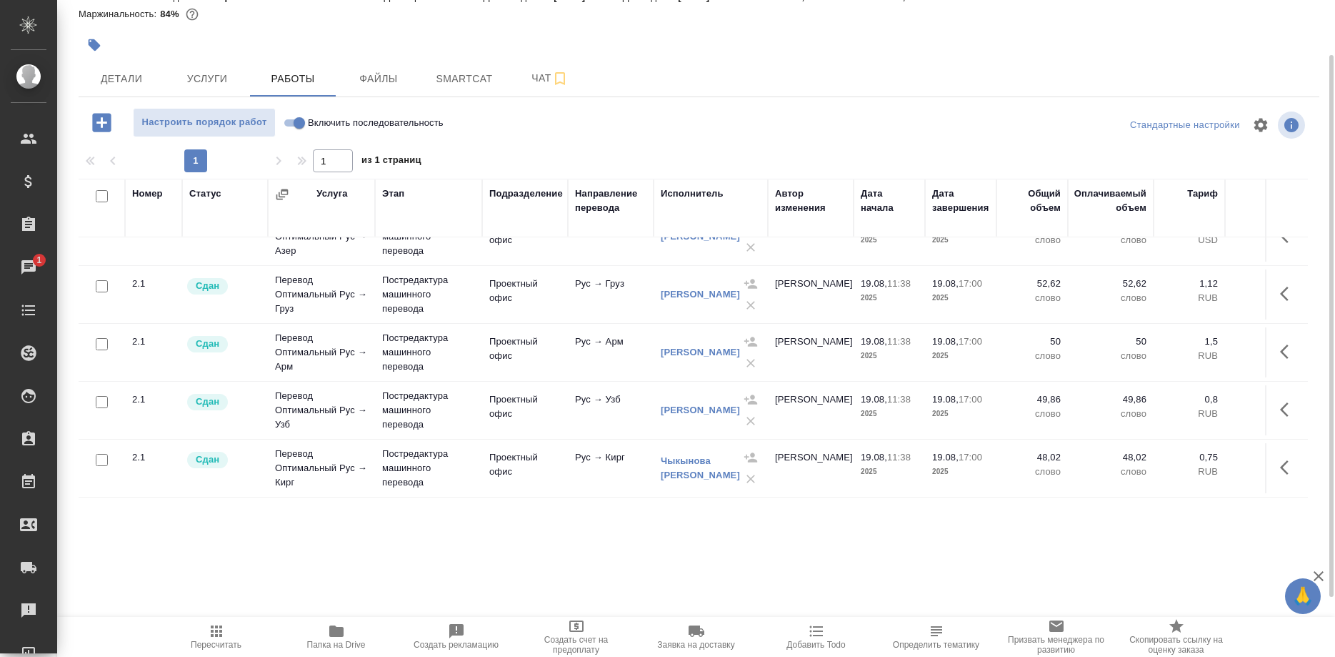
scroll to position [259, 0]
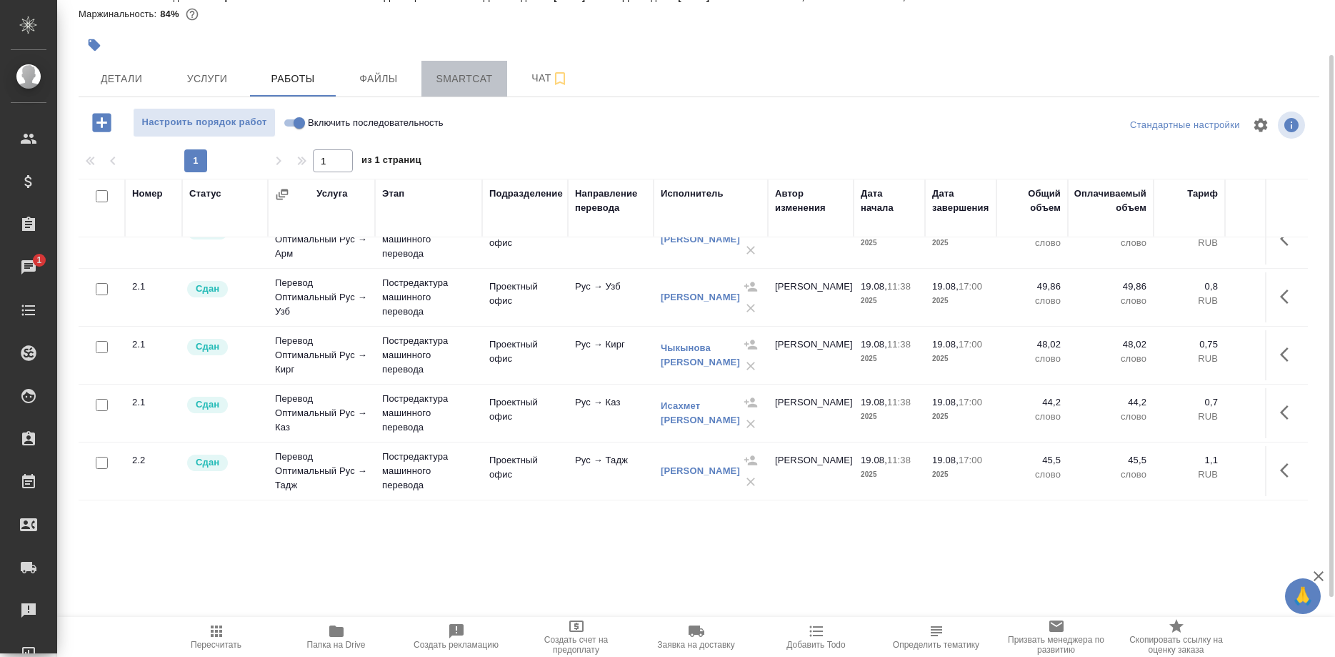
click at [447, 76] on span "Smartcat" at bounding box center [464, 79] width 69 height 18
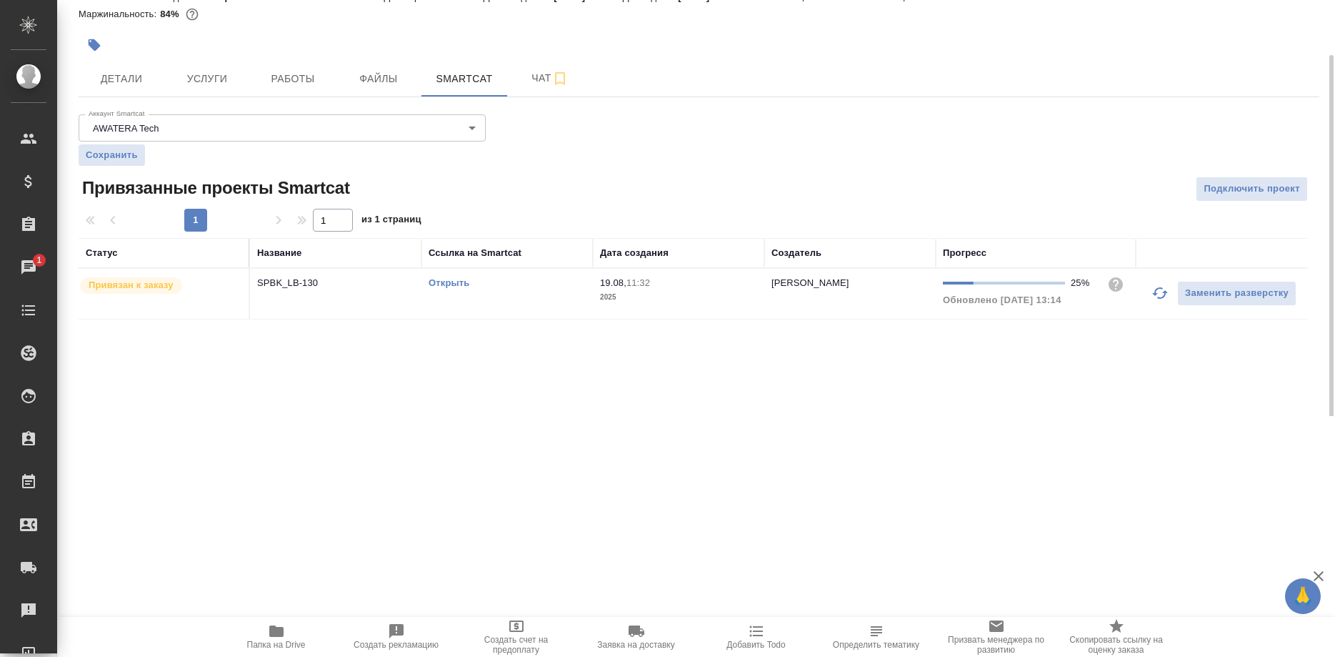
click at [449, 281] on link "Открыть" at bounding box center [449, 282] width 41 height 11
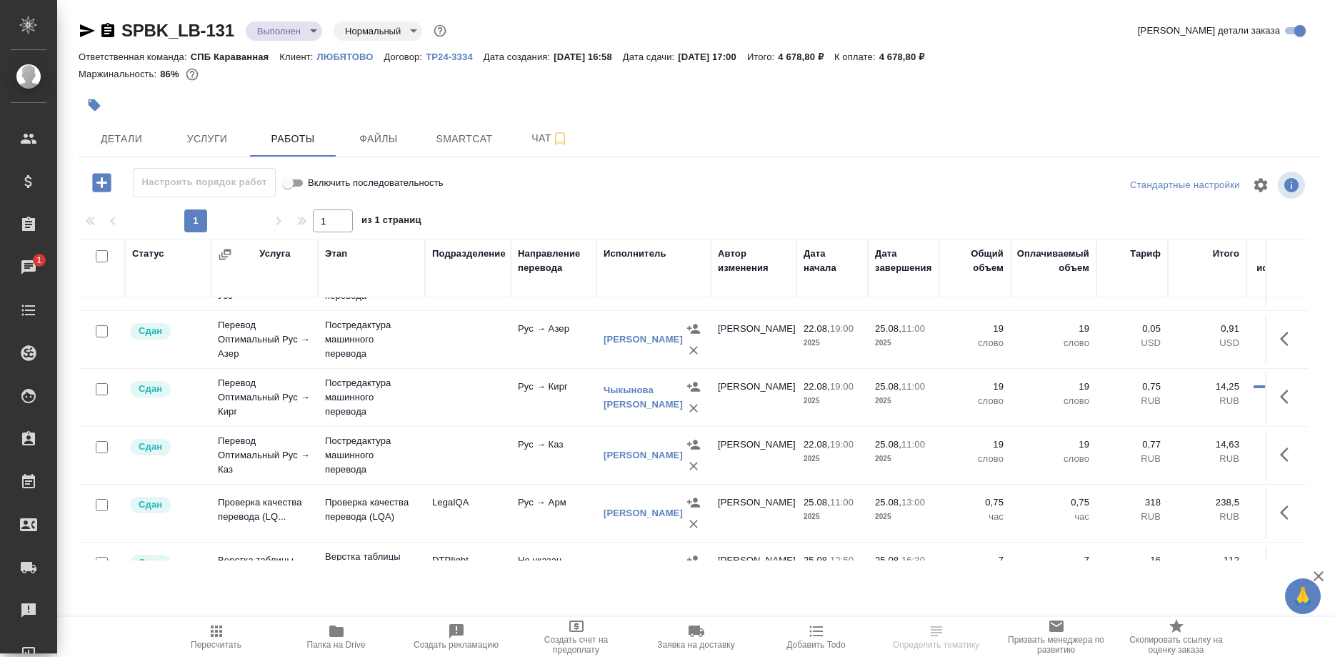
scroll to position [259, 0]
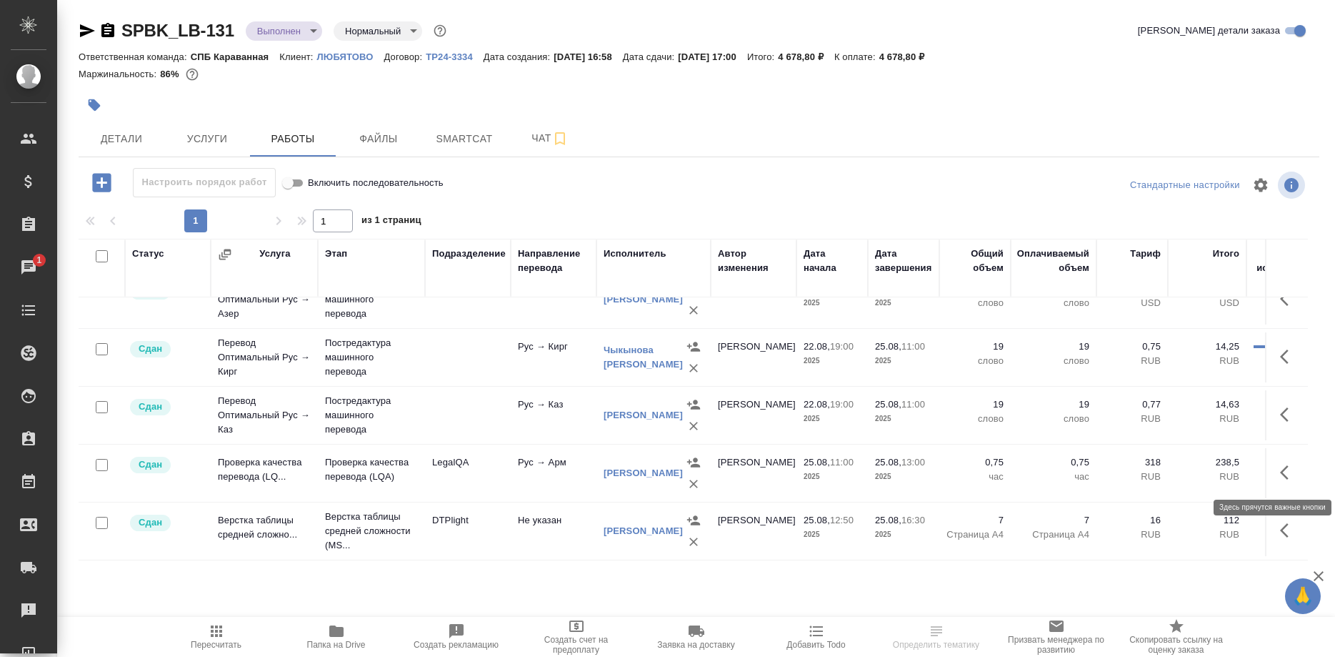
click at [1282, 479] on icon "button" at bounding box center [1288, 472] width 17 height 17
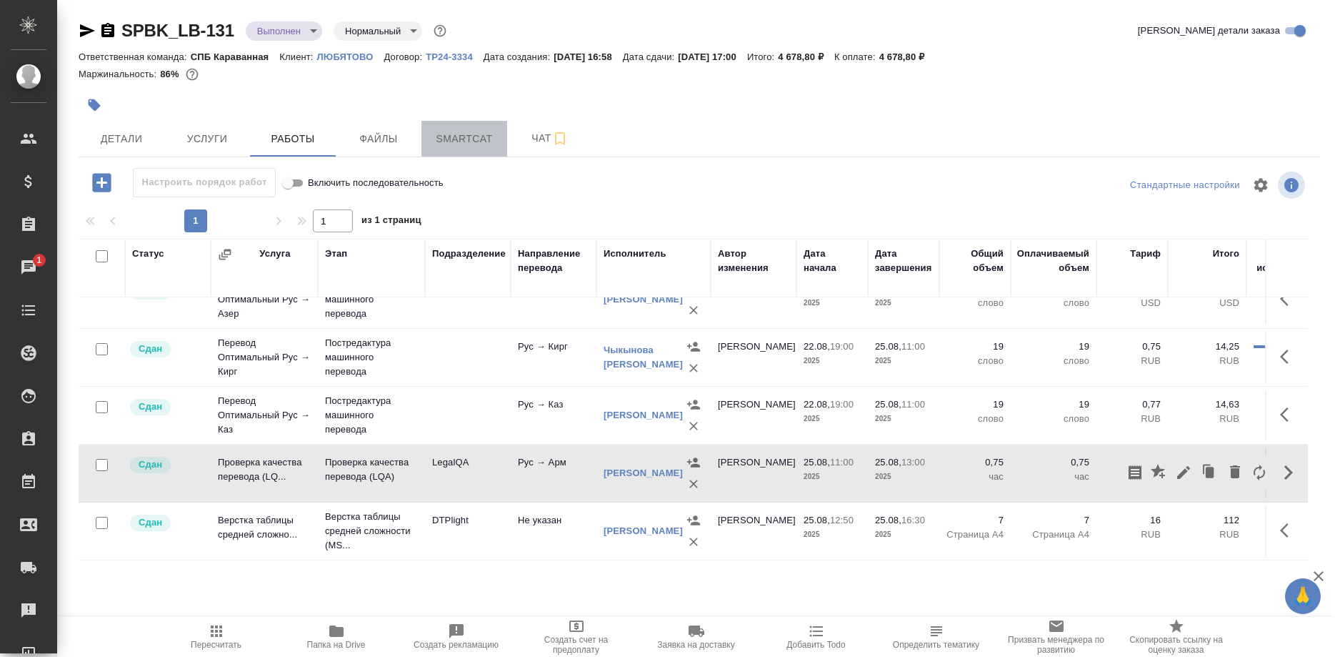
drag, startPoint x: 479, startPoint y: 131, endPoint x: 462, endPoint y: 138, distance: 19.2
click at [479, 131] on span "Smartcat" at bounding box center [464, 139] width 69 height 18
click at [462, 138] on span "Smartcat" at bounding box center [464, 139] width 69 height 18
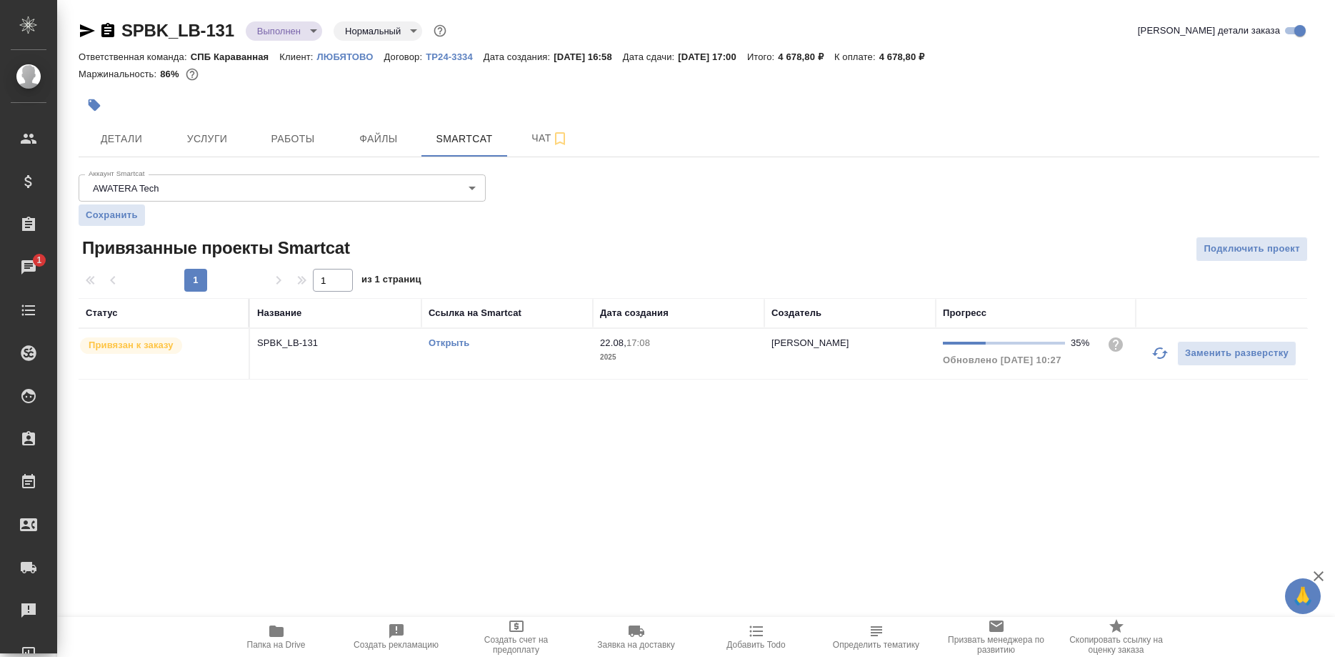
click at [448, 343] on link "Открыть" at bounding box center [449, 342] width 41 height 11
